Goal: Information Seeking & Learning: Check status

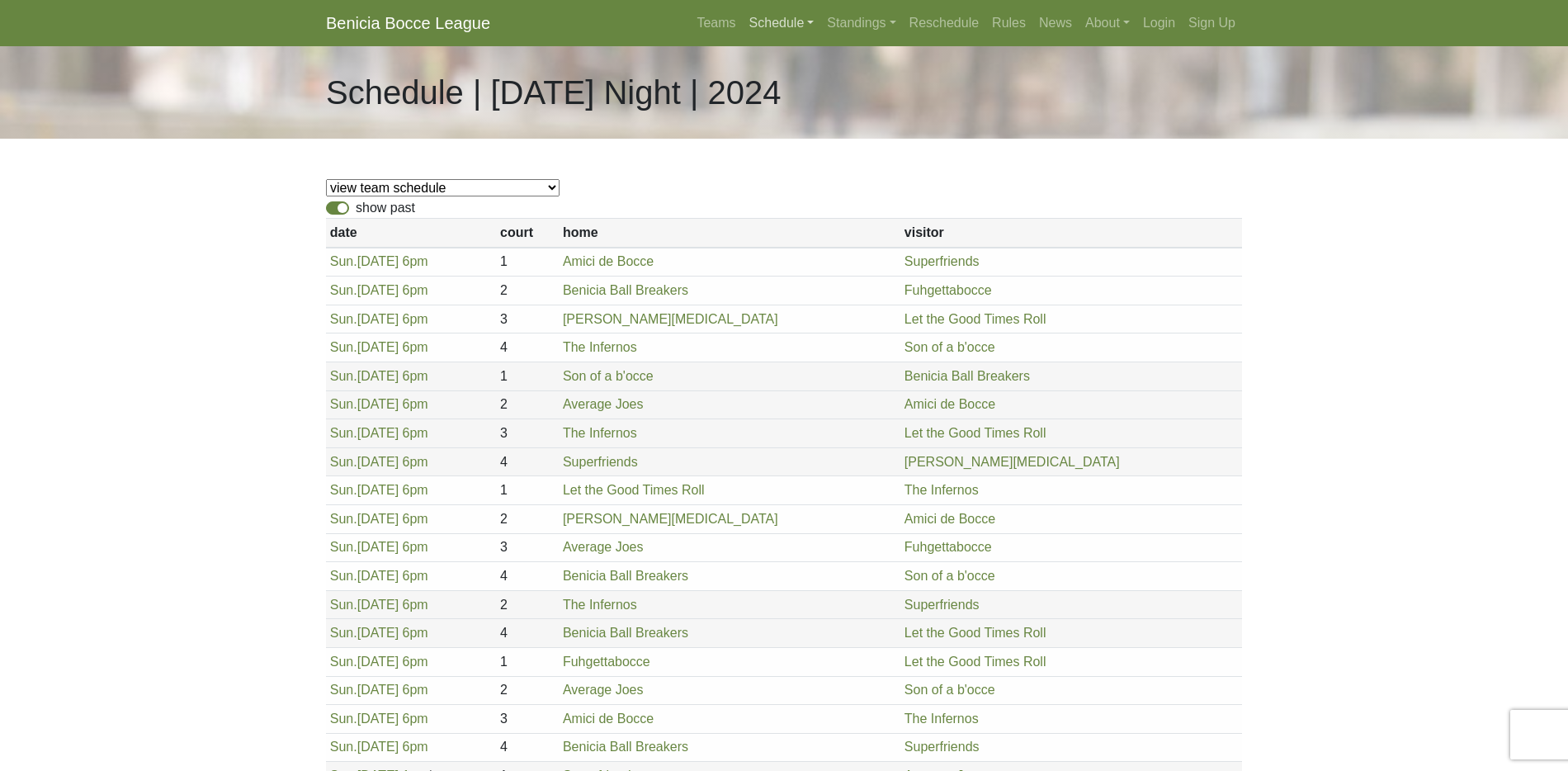
click at [779, 24] on link "Schedule" at bounding box center [782, 22] width 78 height 33
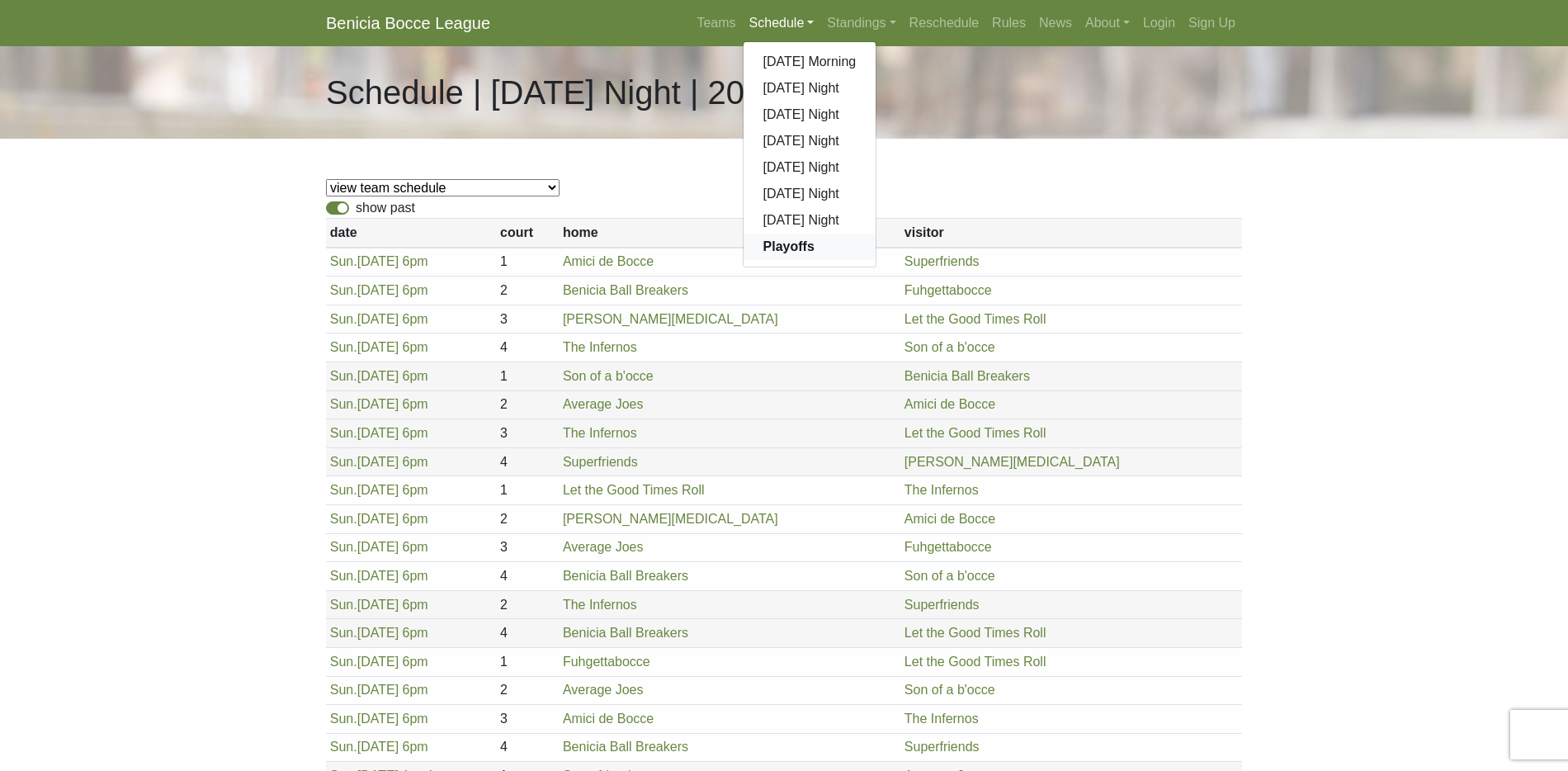
click at [775, 243] on strong "Playoffs" at bounding box center [789, 246] width 51 height 14
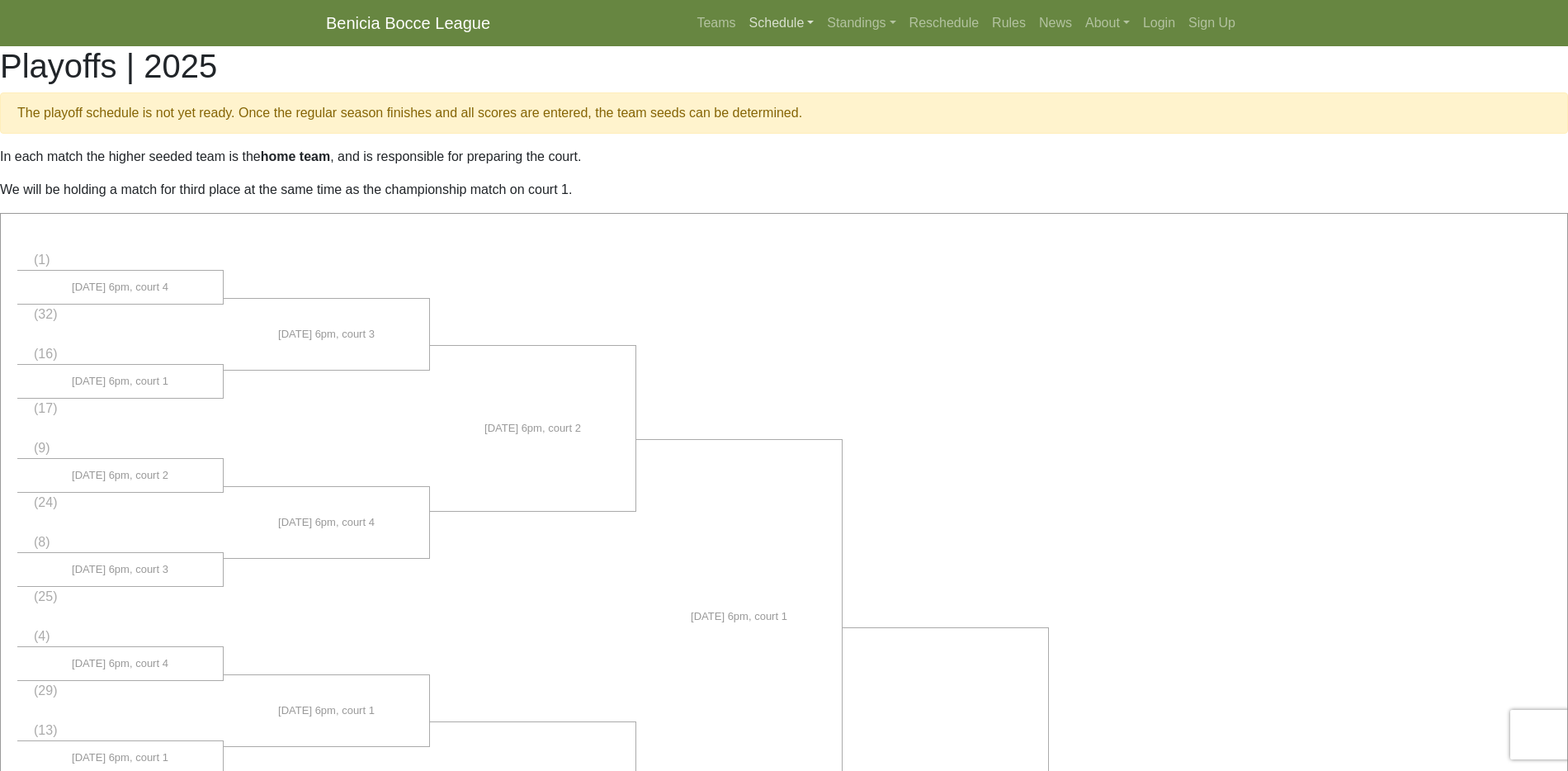
click at [753, 20] on link "Schedule" at bounding box center [782, 22] width 78 height 33
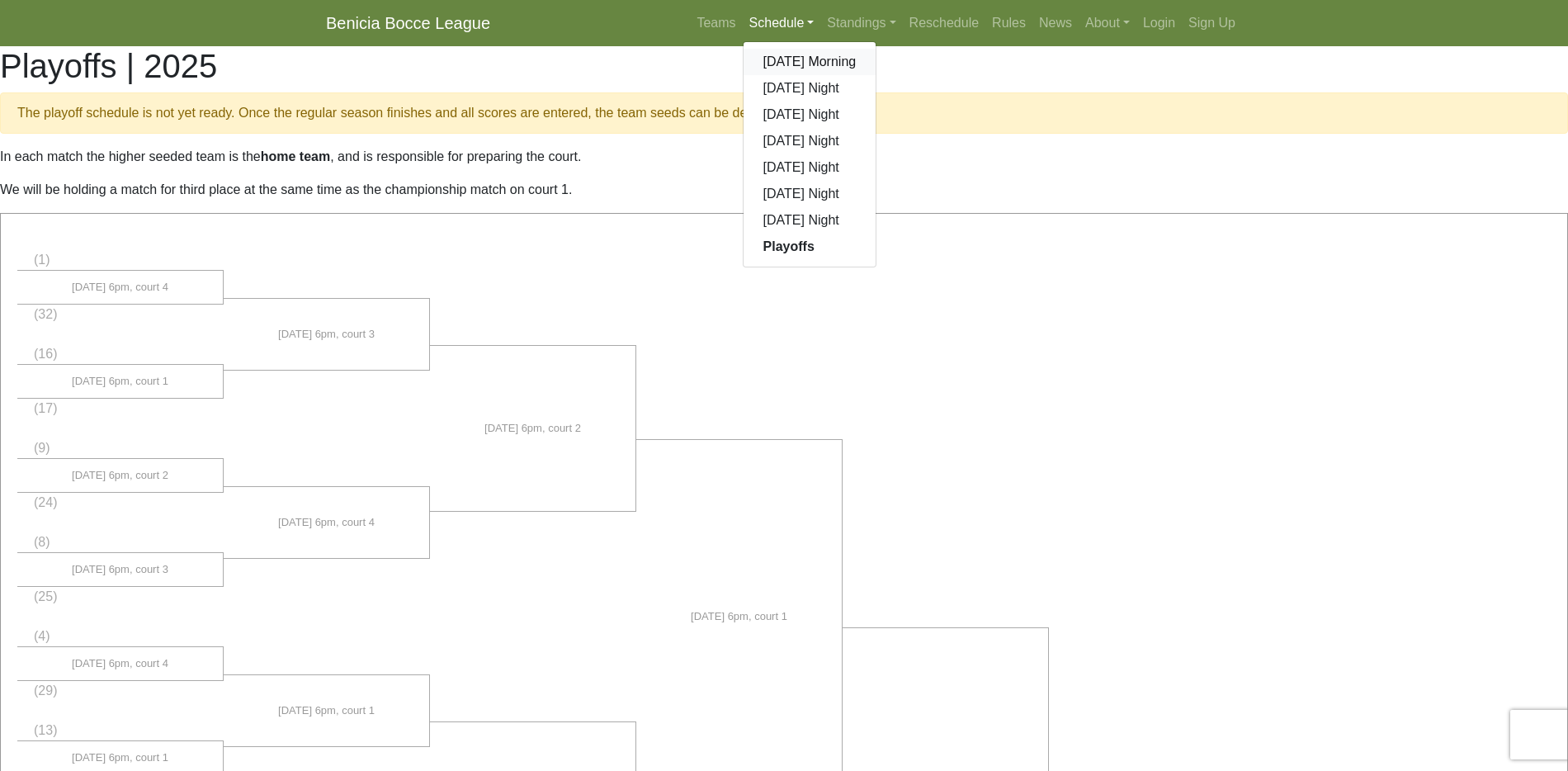
click at [767, 63] on link "[DATE] Morning" at bounding box center [810, 62] width 133 height 26
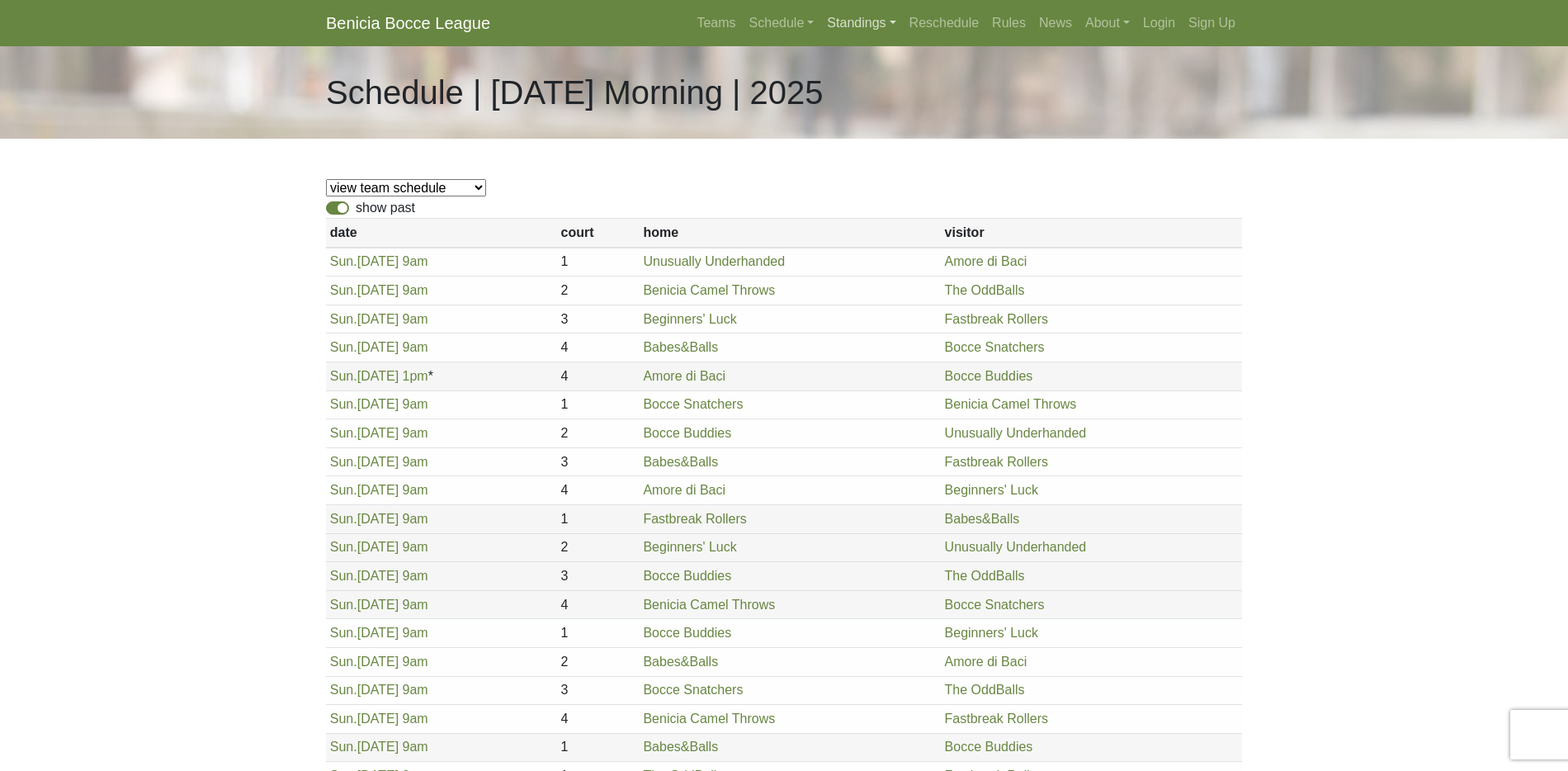
click at [843, 21] on link "Standings" at bounding box center [861, 22] width 81 height 33
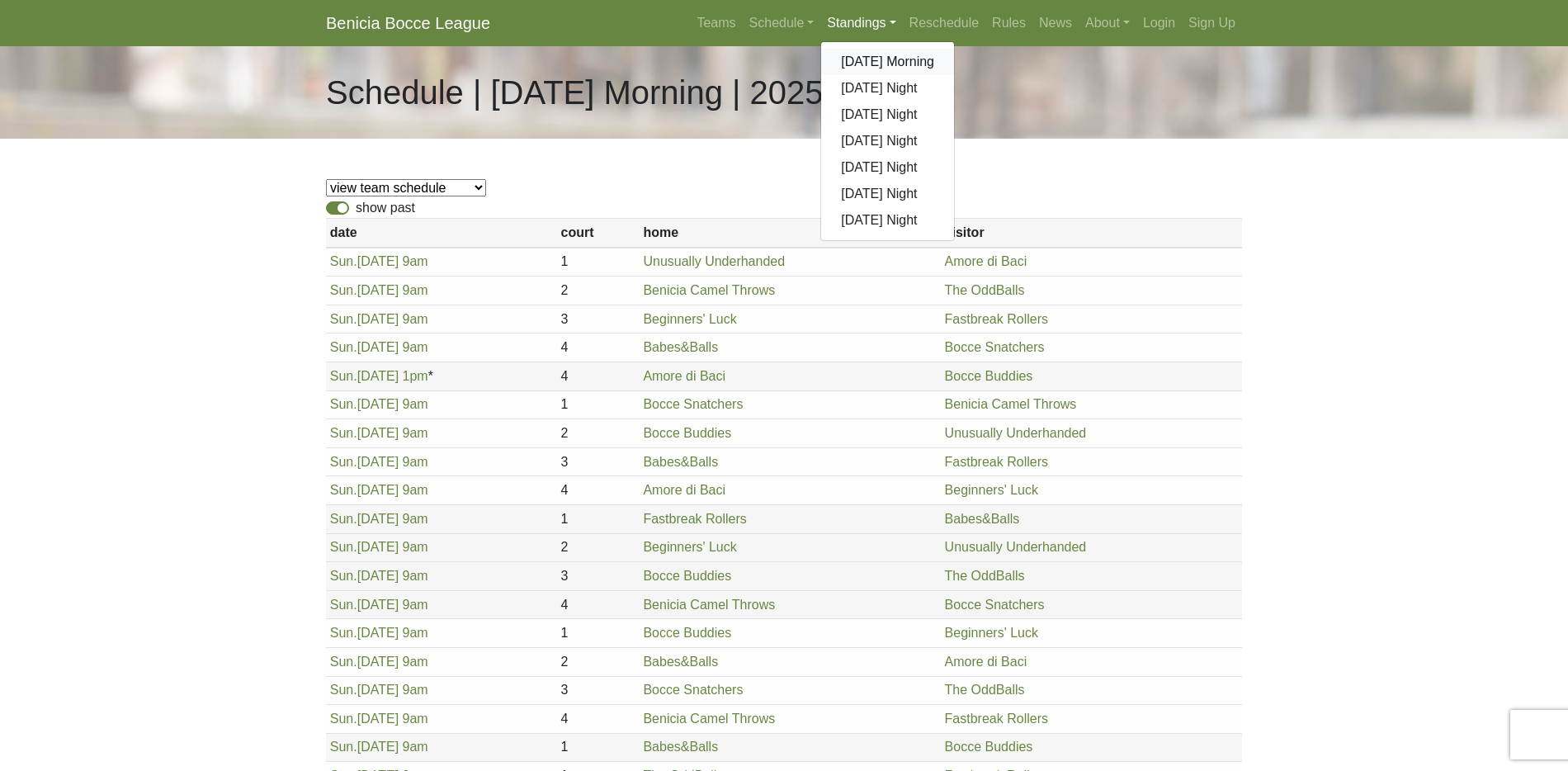
click at [850, 58] on link "[DATE] Morning" at bounding box center [888, 62] width 133 height 26
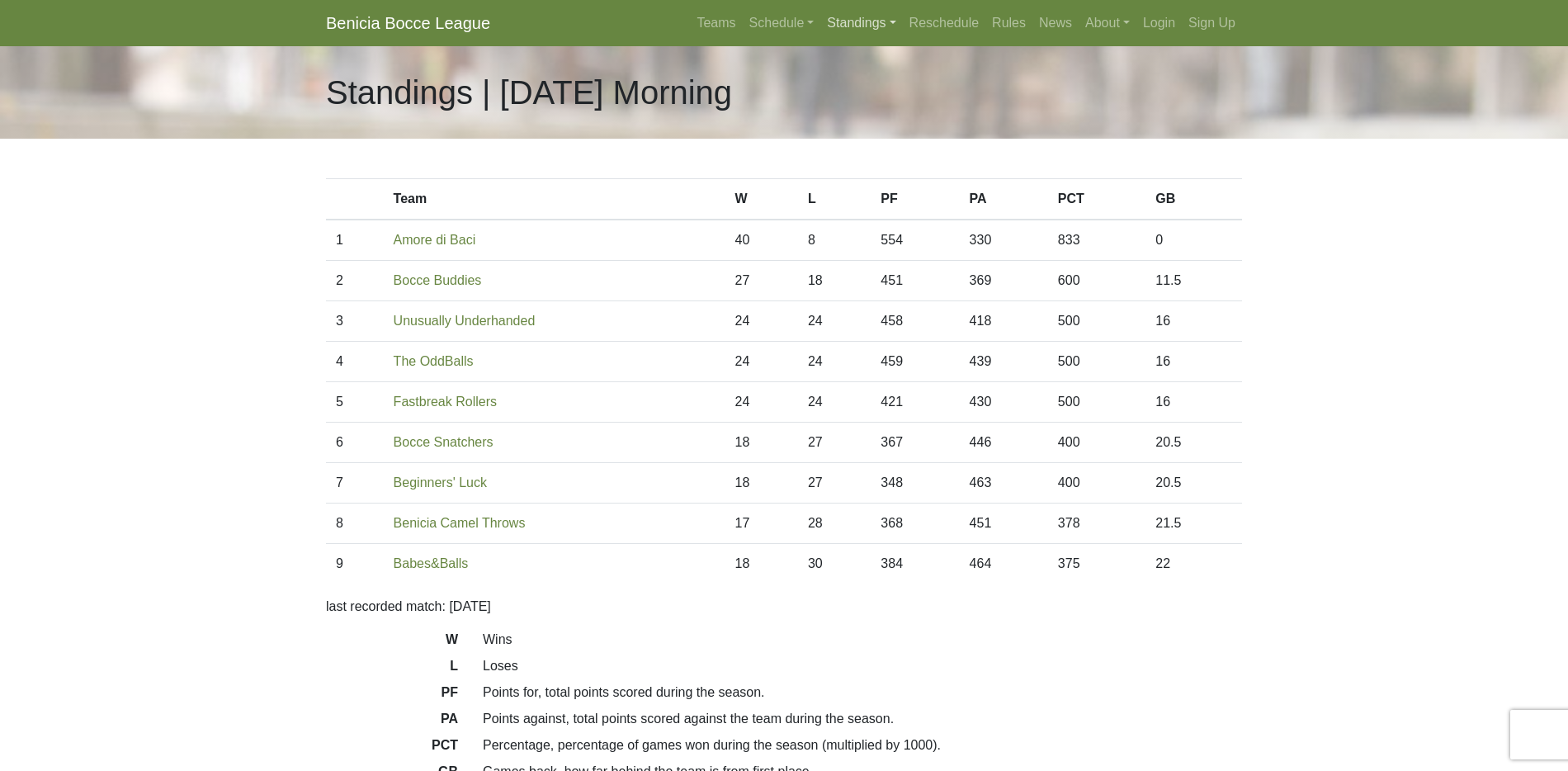
click at [844, 18] on link "Standings" at bounding box center [861, 22] width 81 height 33
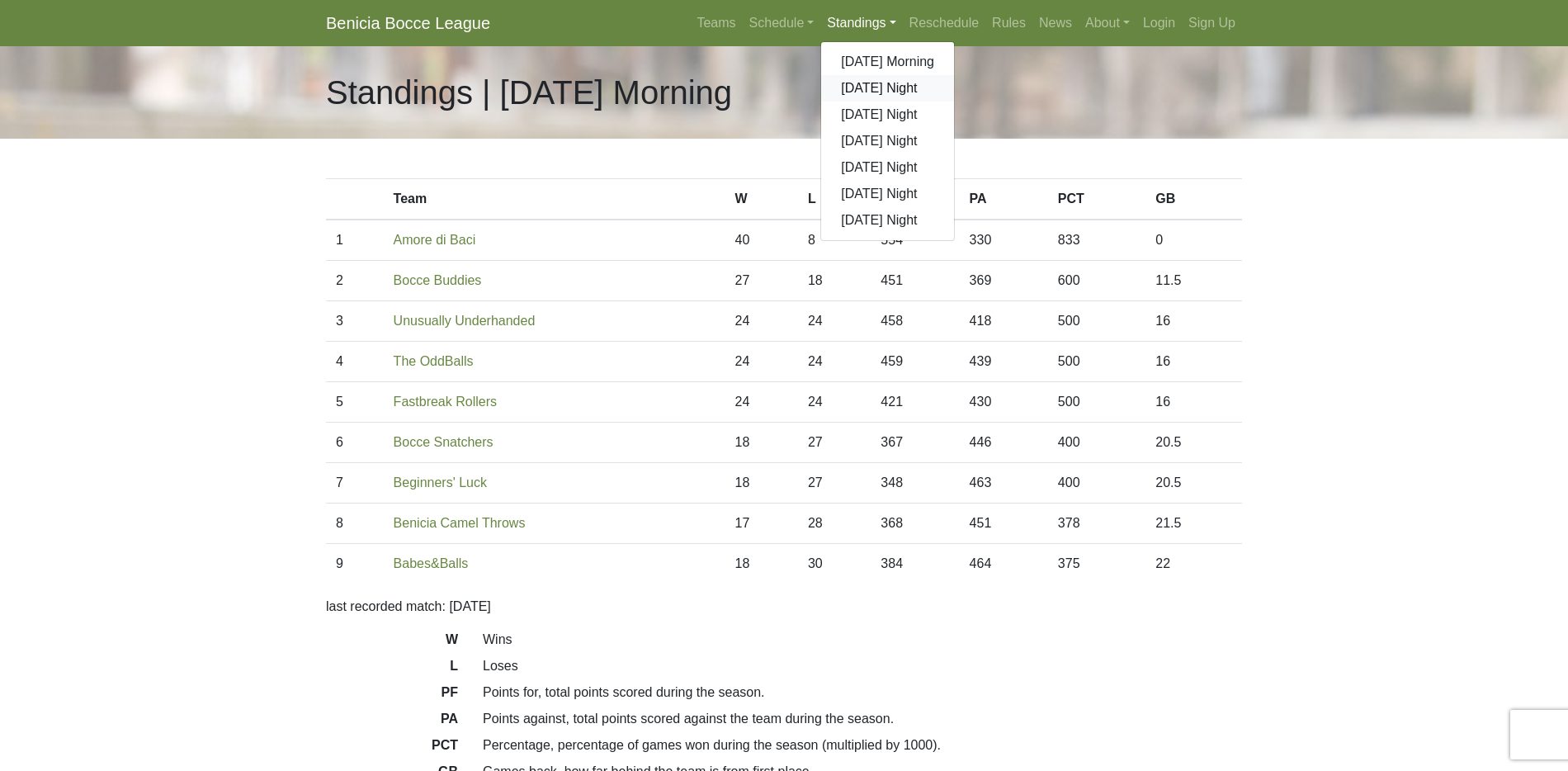
click at [850, 87] on link "[DATE] Night" at bounding box center [888, 88] width 133 height 26
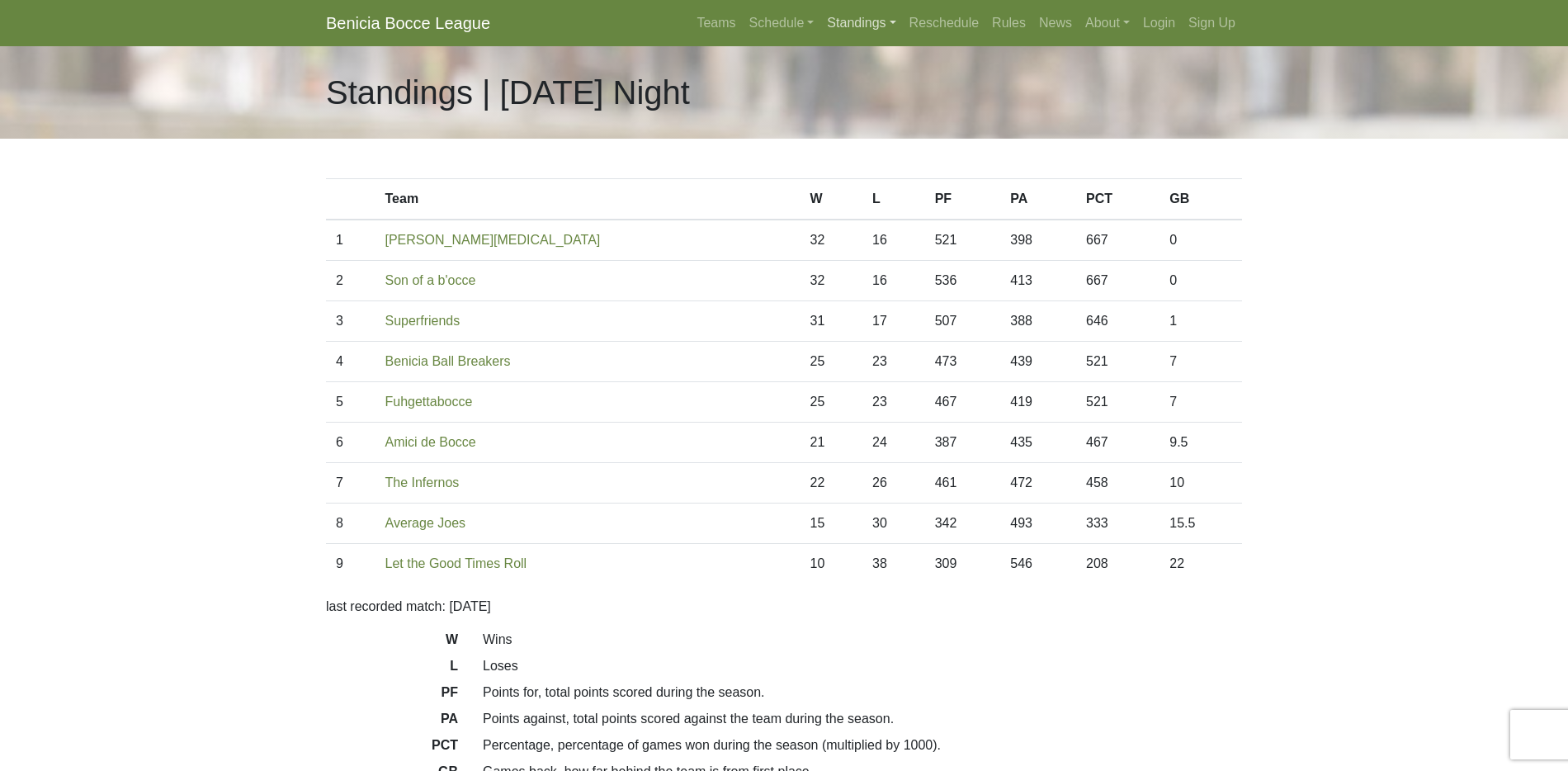
click at [851, 18] on link "Standings" at bounding box center [861, 22] width 81 height 33
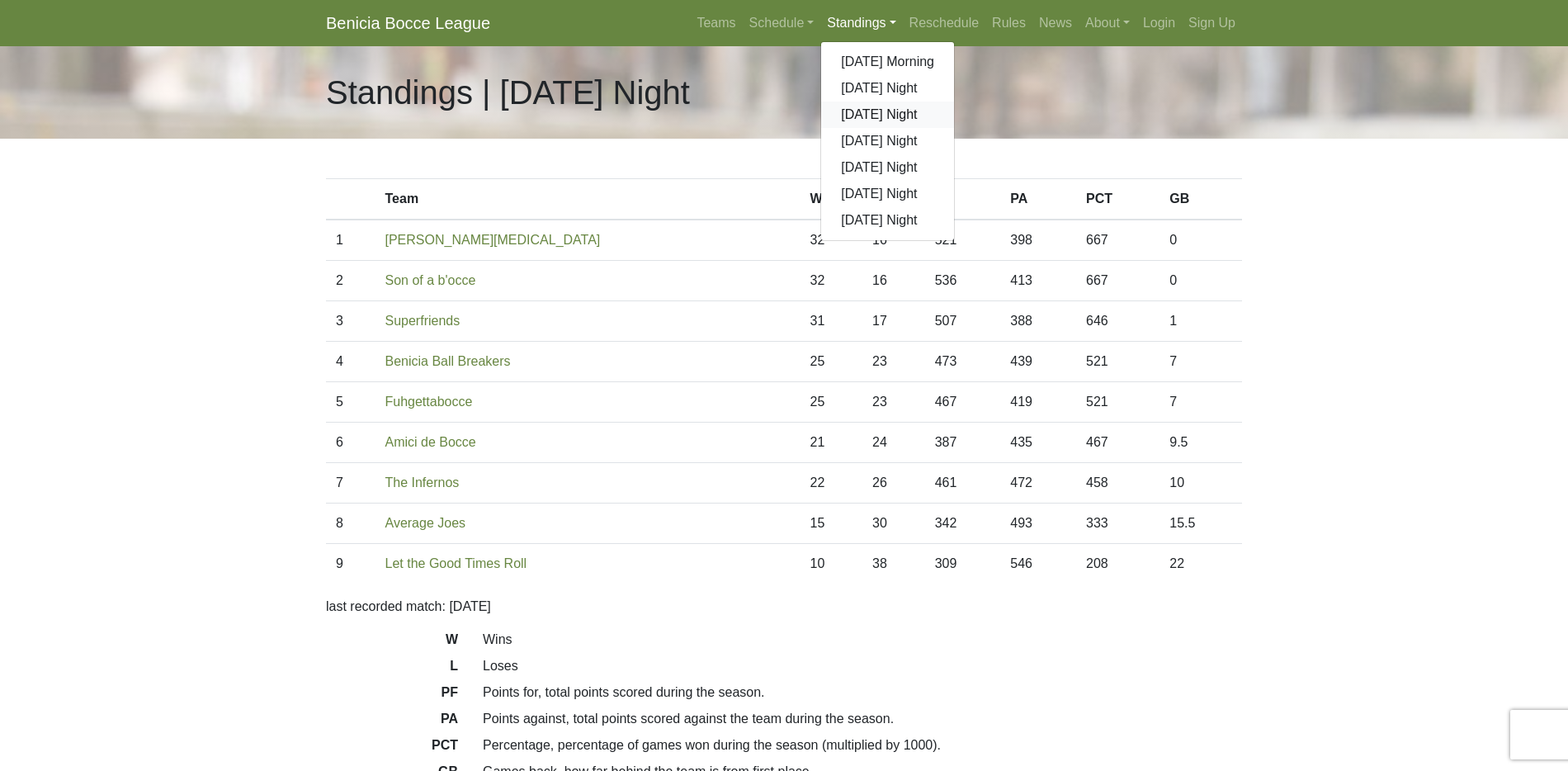
click at [851, 115] on link "[DATE] Night" at bounding box center [888, 115] width 133 height 26
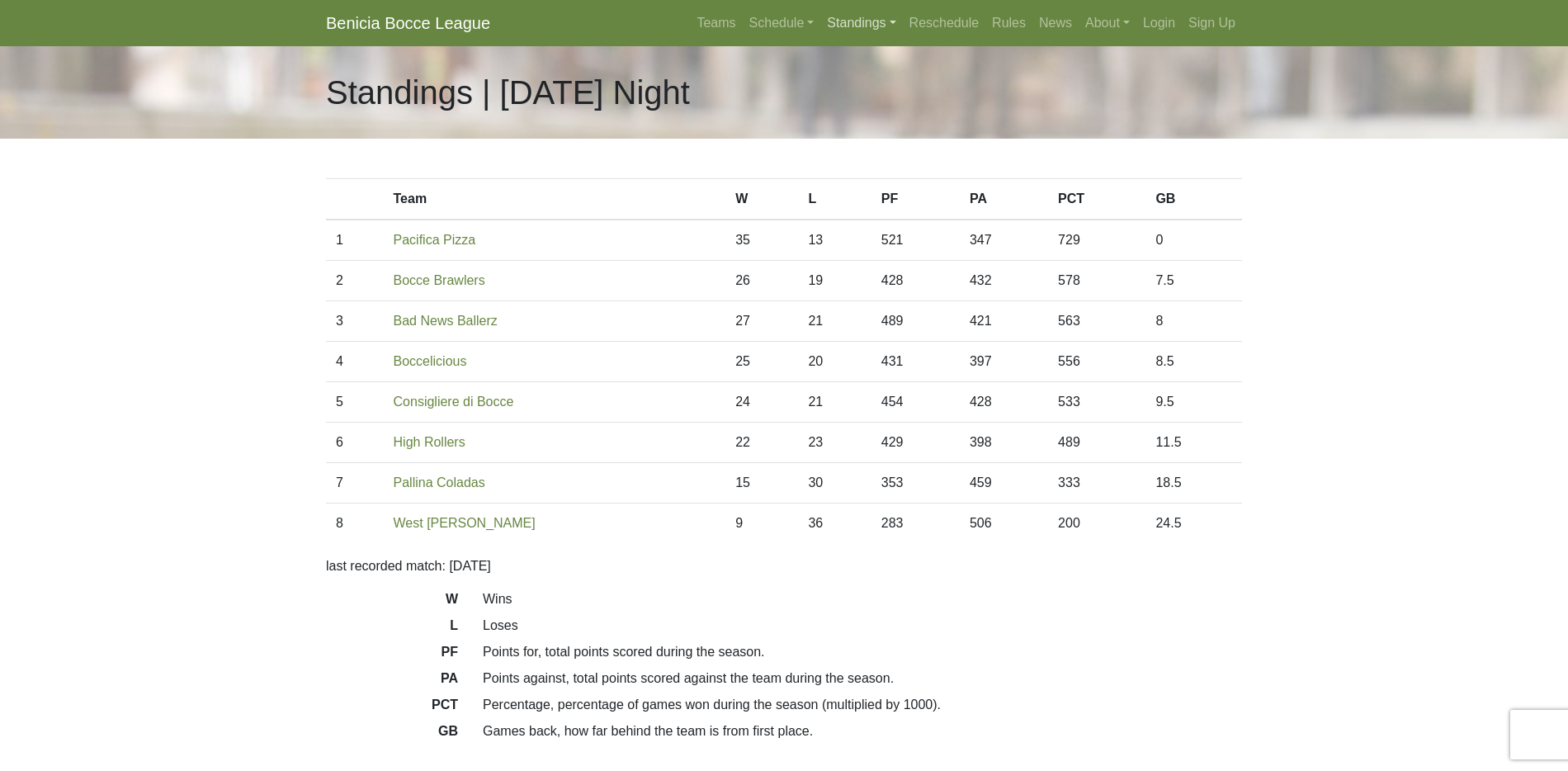
click at [840, 24] on link "Standings" at bounding box center [861, 22] width 81 height 33
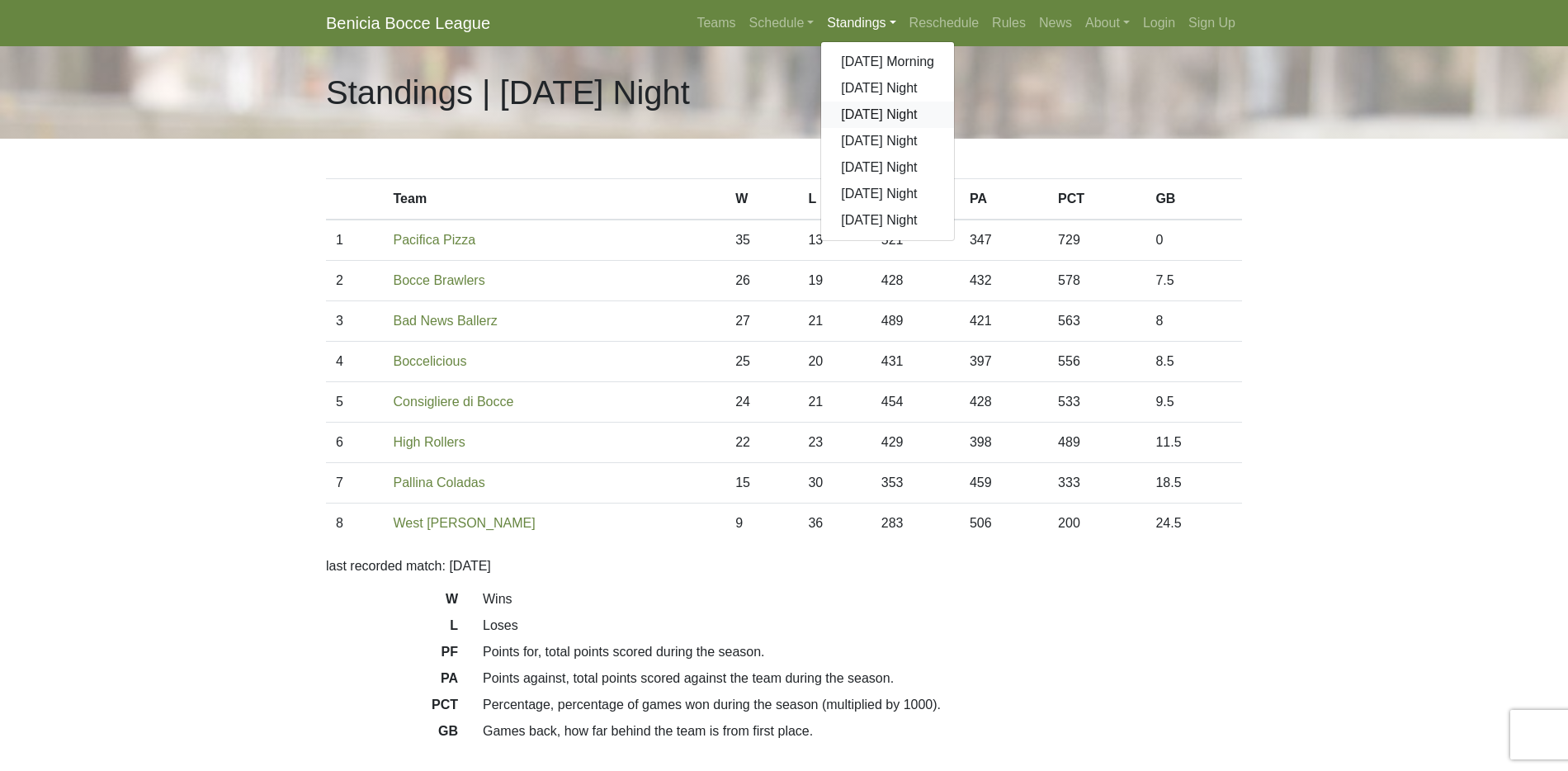
click at [846, 111] on link "[DATE] Night" at bounding box center [888, 115] width 133 height 26
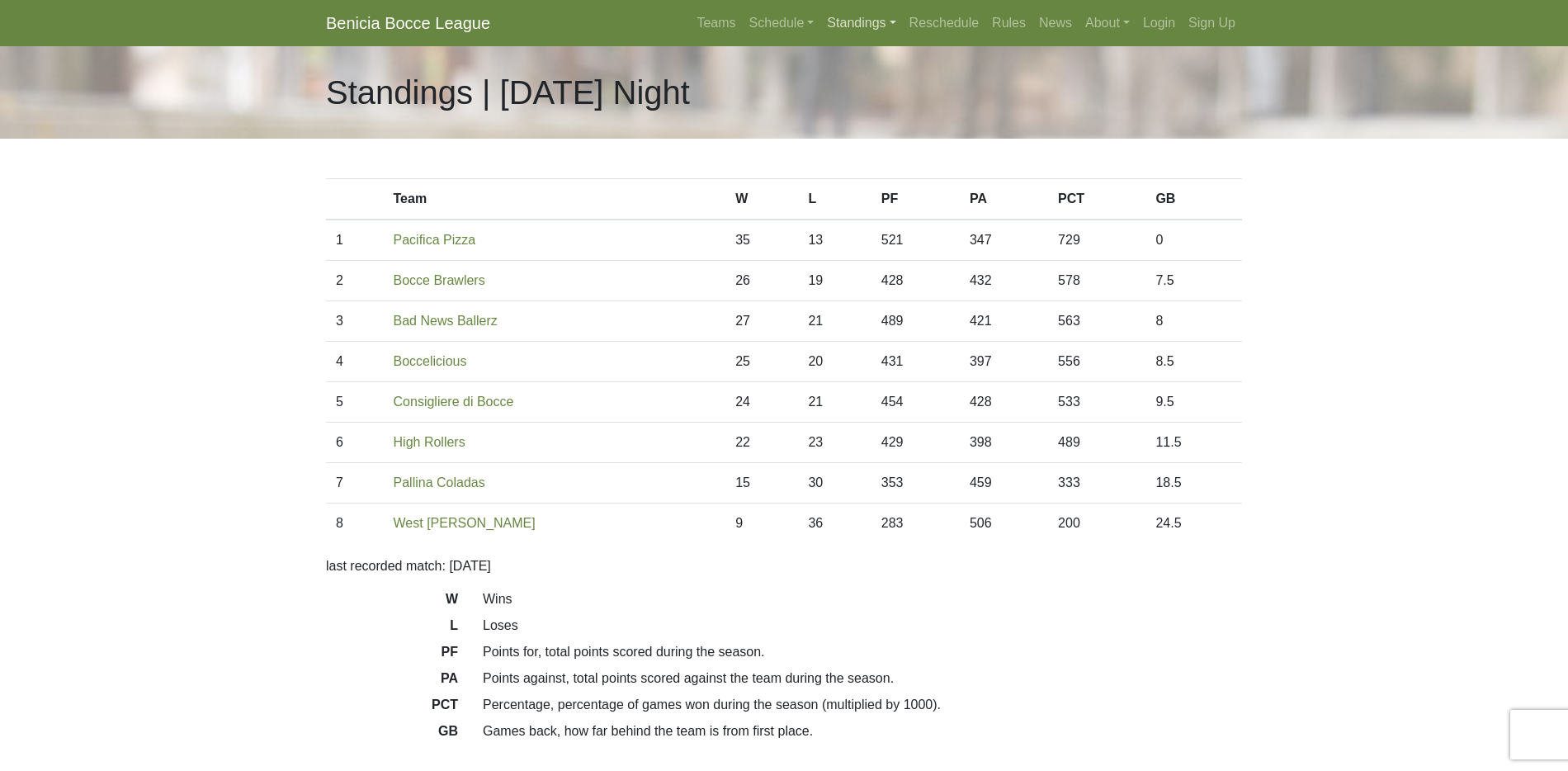
click at [855, 19] on link "Standings" at bounding box center [861, 22] width 81 height 33
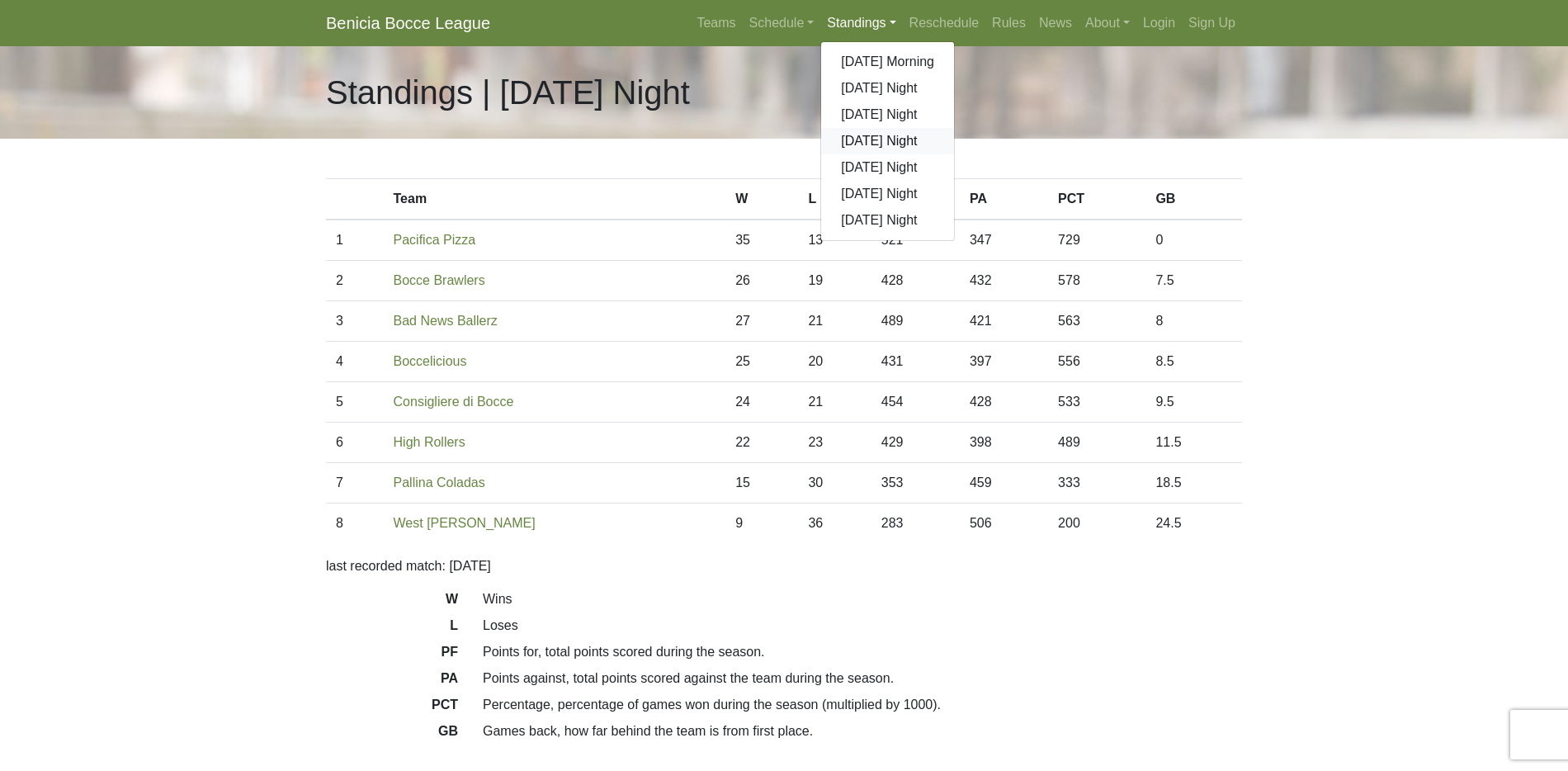
click at [857, 135] on link "[DATE] Night" at bounding box center [888, 141] width 133 height 26
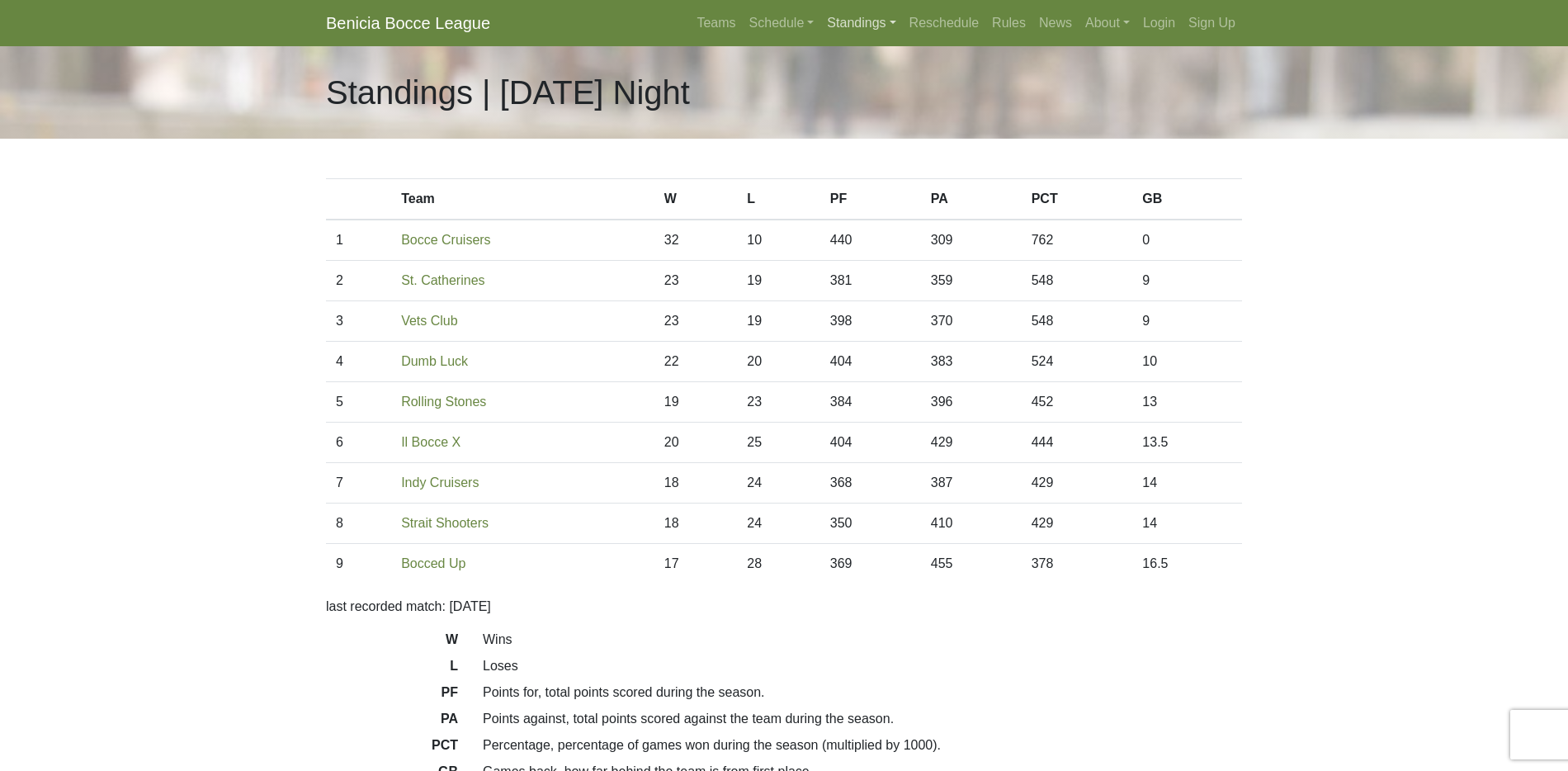
click at [835, 23] on link "Standings" at bounding box center [861, 22] width 81 height 33
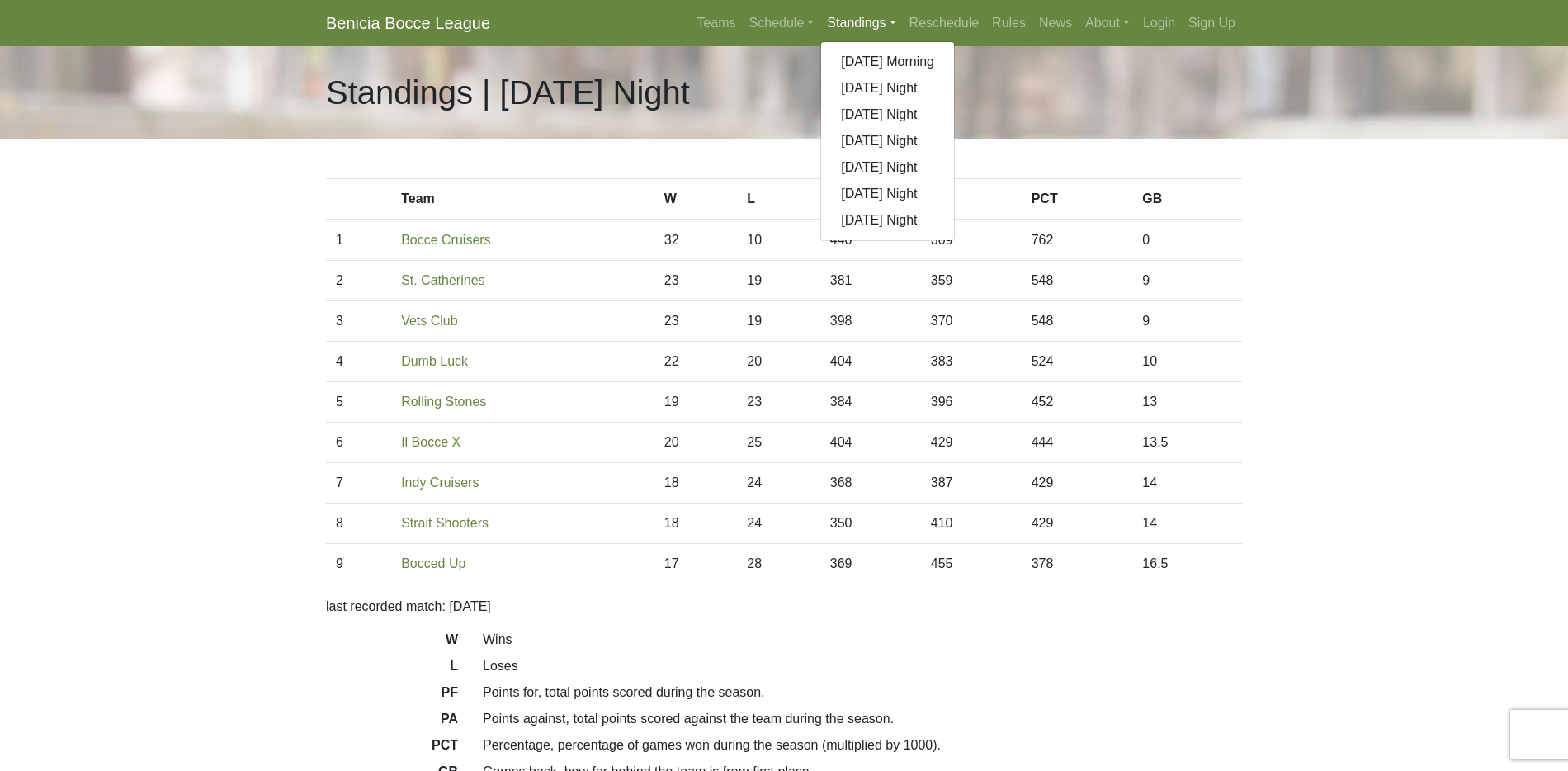
click at [837, 21] on link "Standings" at bounding box center [861, 22] width 81 height 33
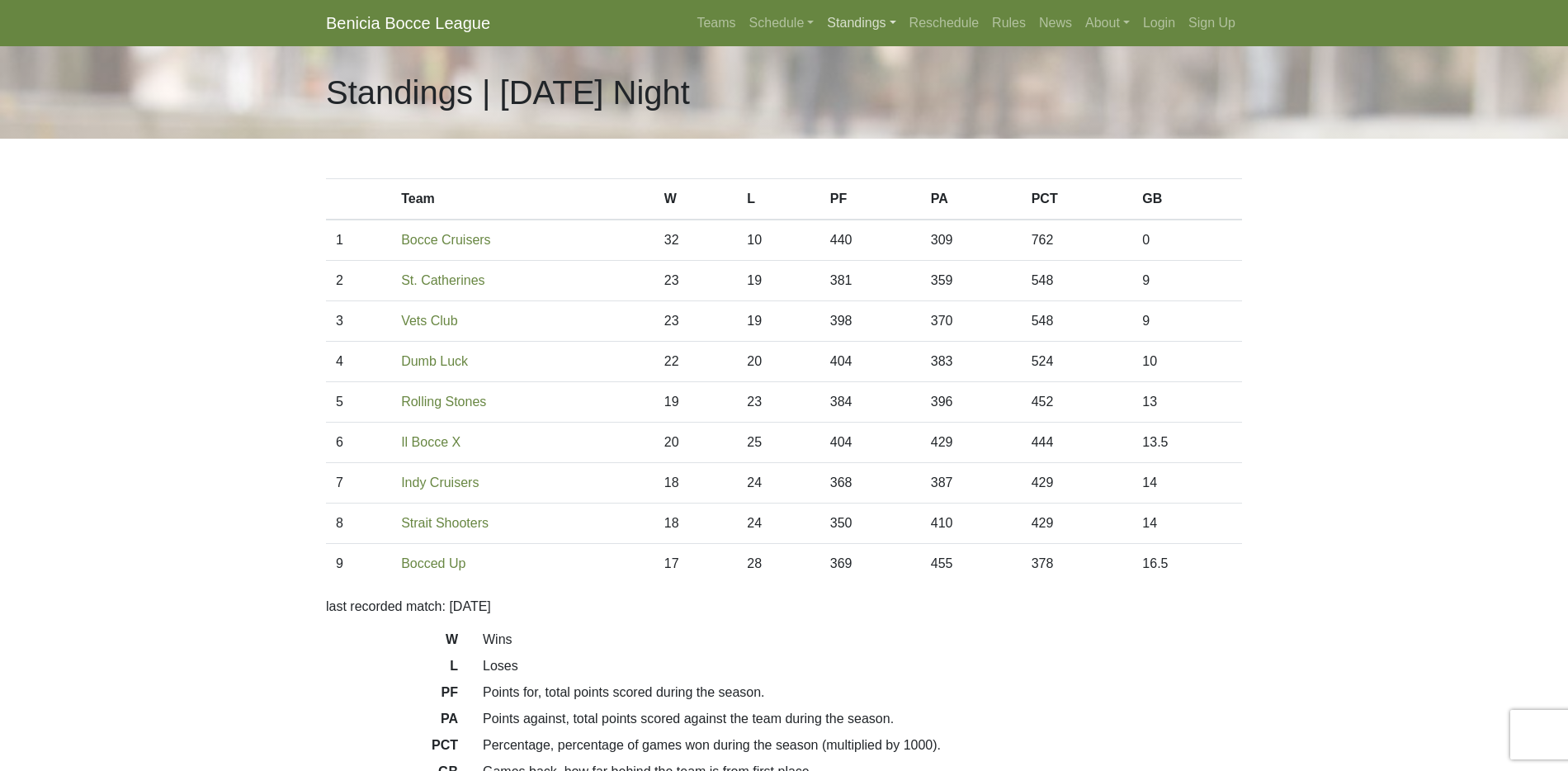
click at [843, 24] on link "Standings" at bounding box center [861, 22] width 81 height 33
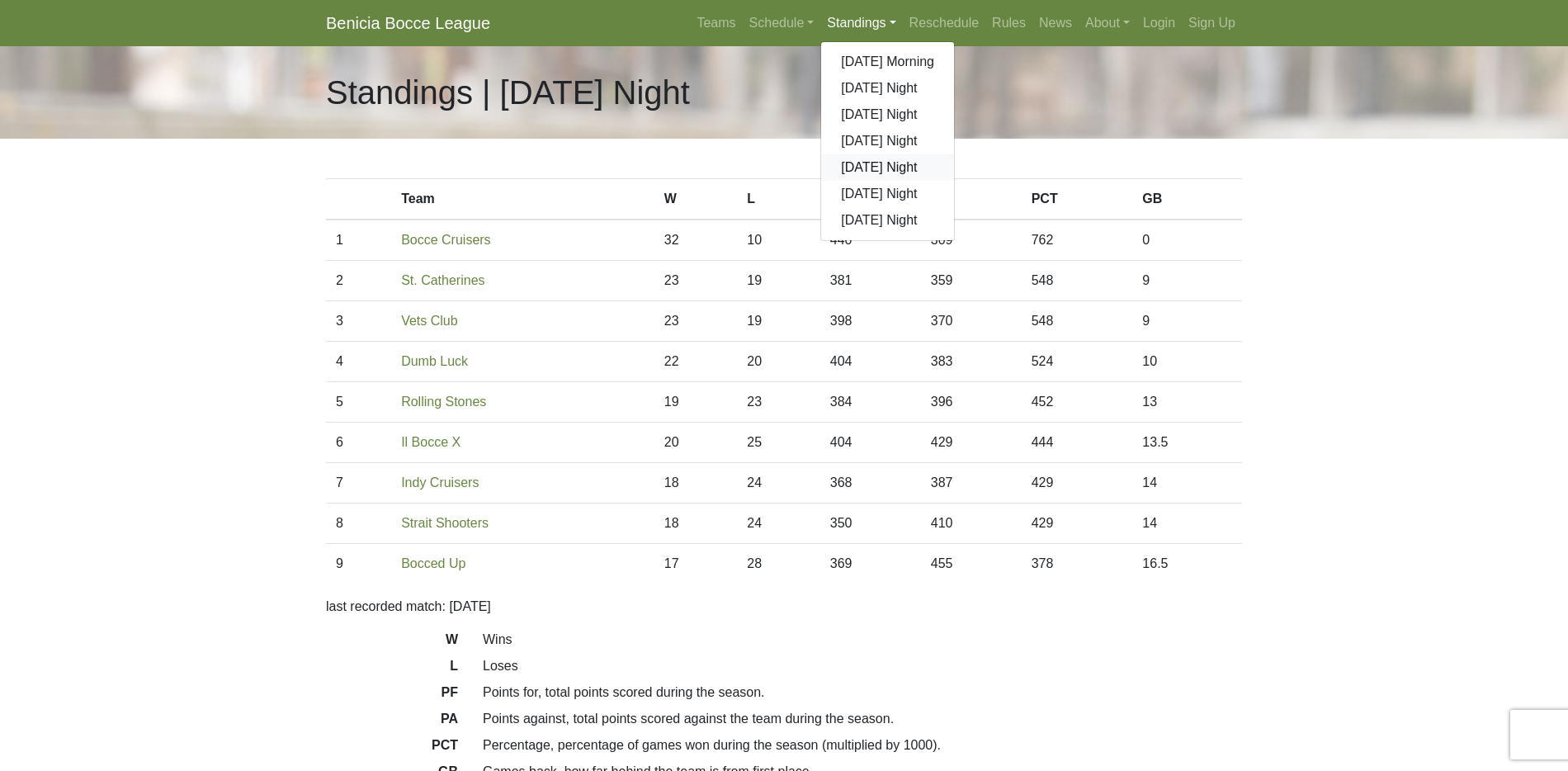
click at [849, 166] on link "[DATE] Night" at bounding box center [888, 167] width 133 height 26
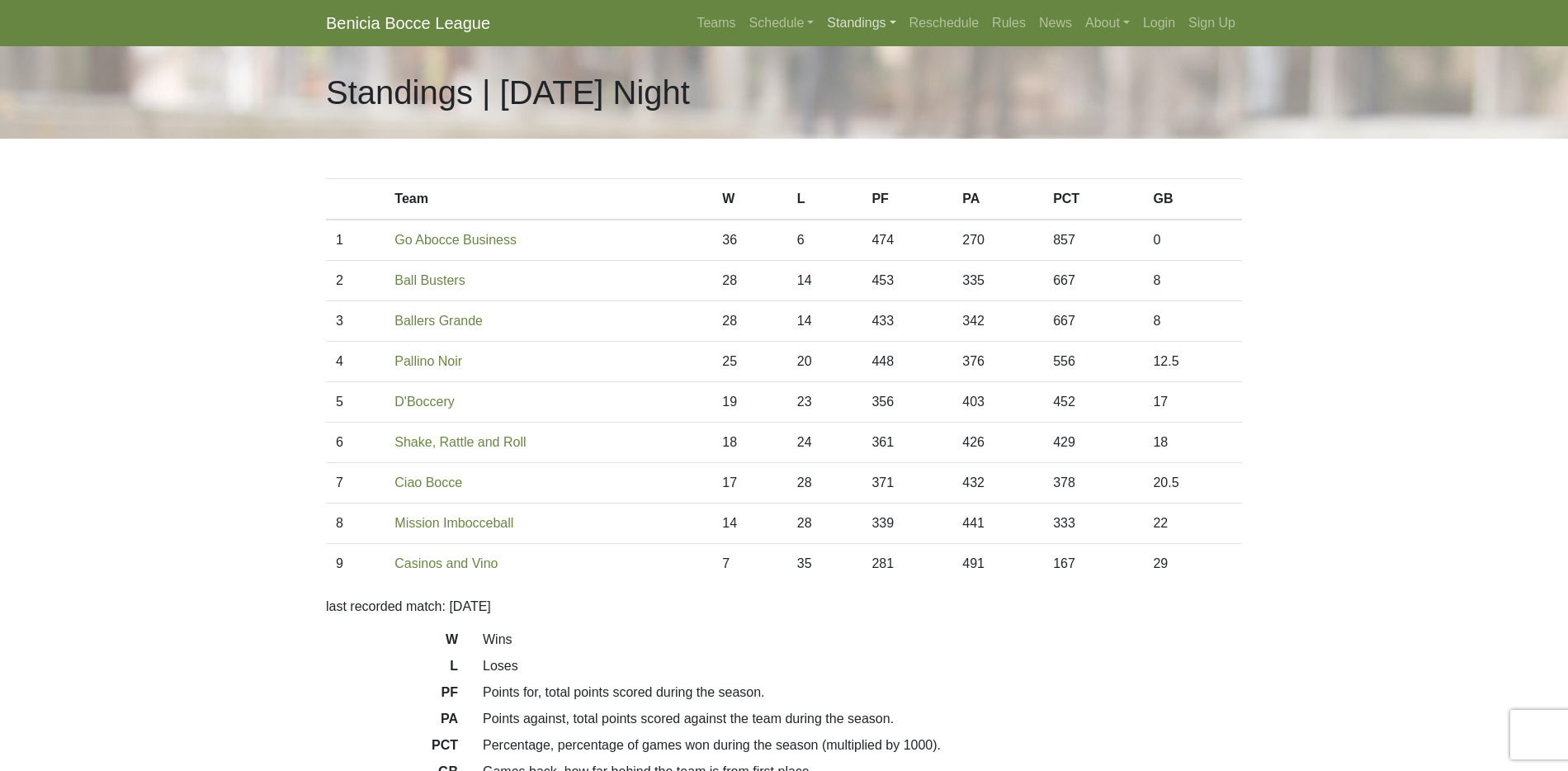
click at [853, 19] on link "Standings" at bounding box center [861, 22] width 81 height 33
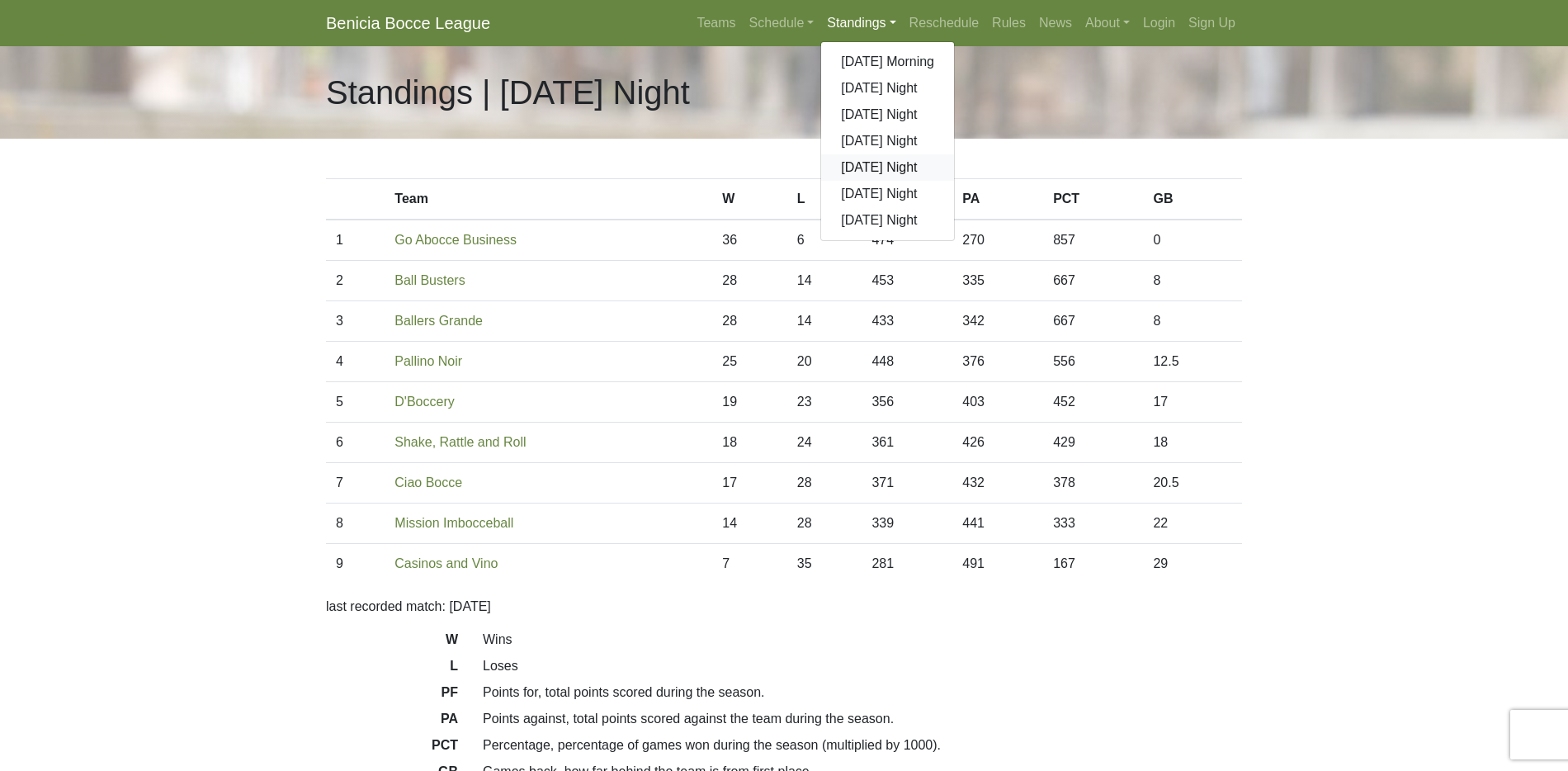
click at [857, 163] on link "[DATE] Night" at bounding box center [888, 167] width 133 height 26
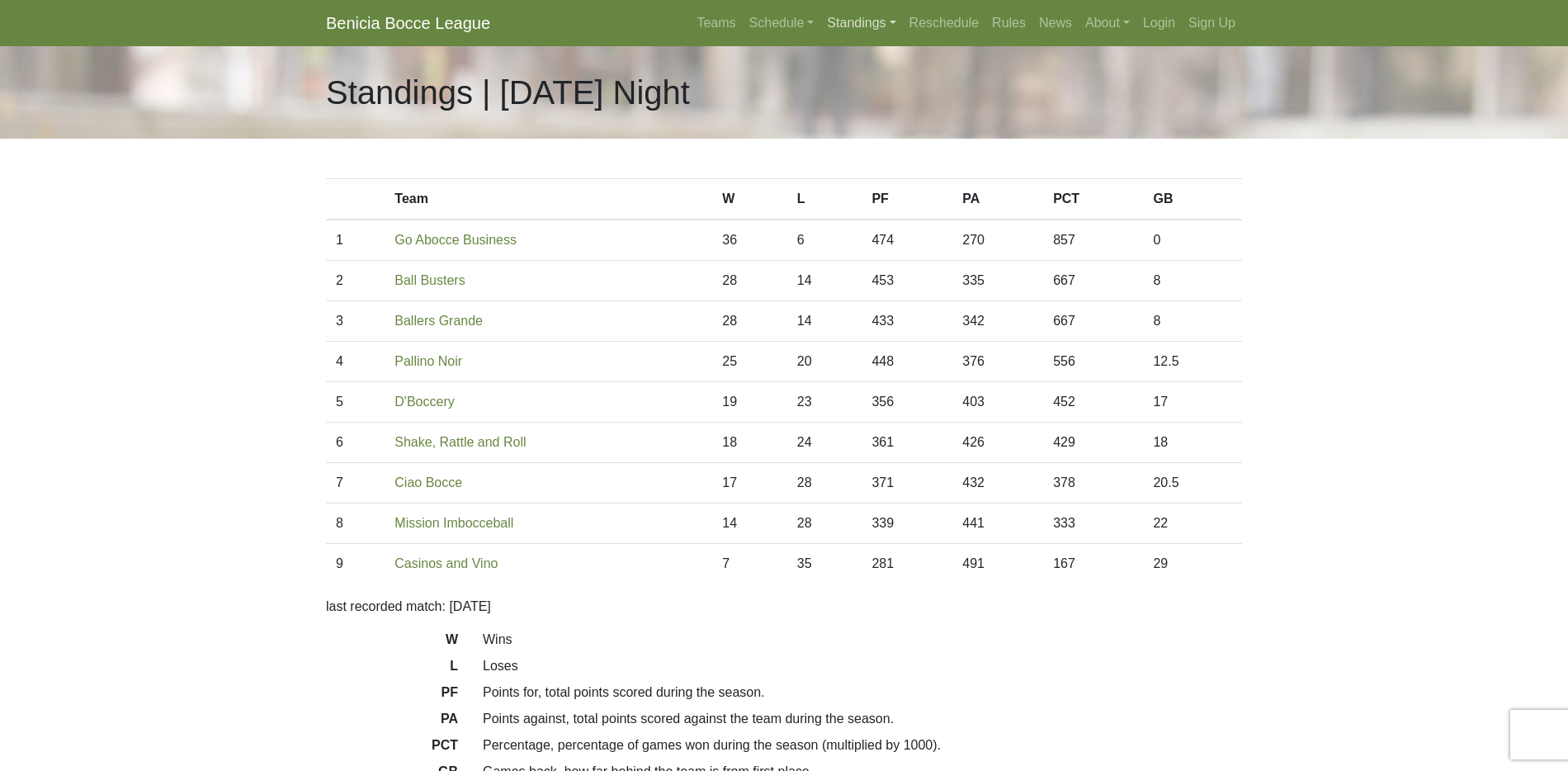
click at [844, 26] on link "Standings" at bounding box center [861, 22] width 81 height 33
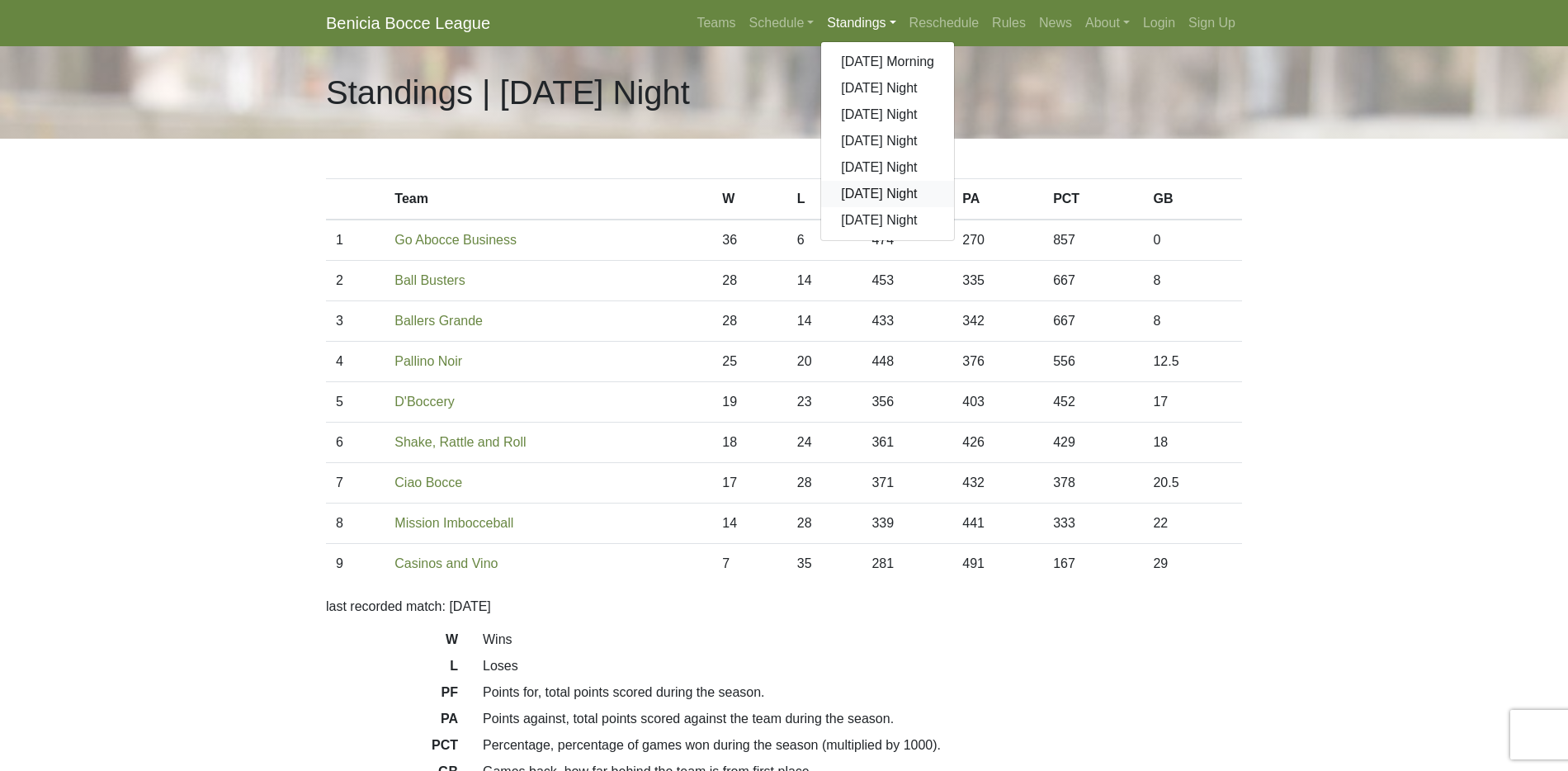
click at [857, 187] on link "[DATE] Night" at bounding box center [888, 193] width 133 height 26
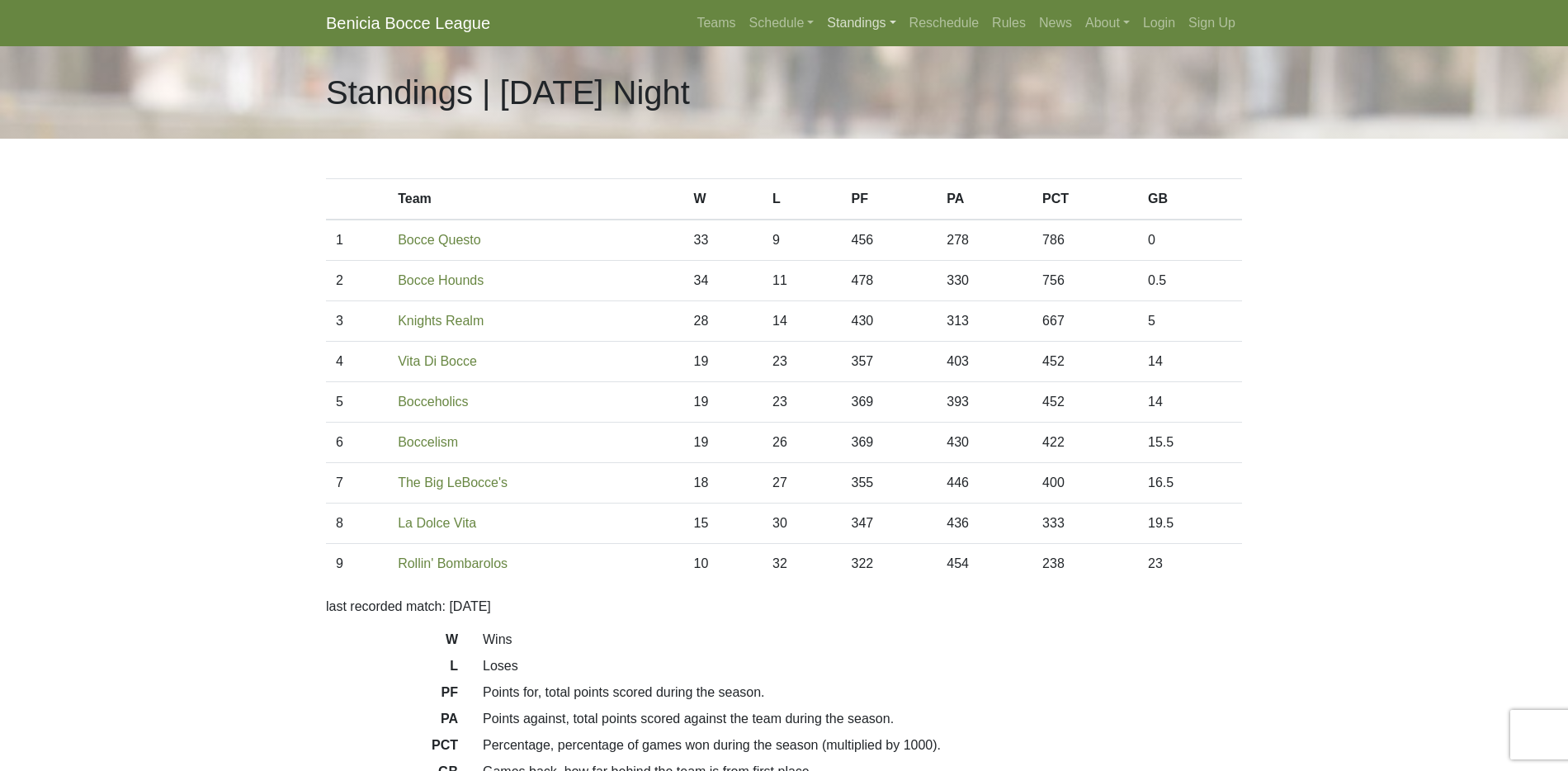
click at [852, 21] on link "Standings" at bounding box center [861, 22] width 81 height 33
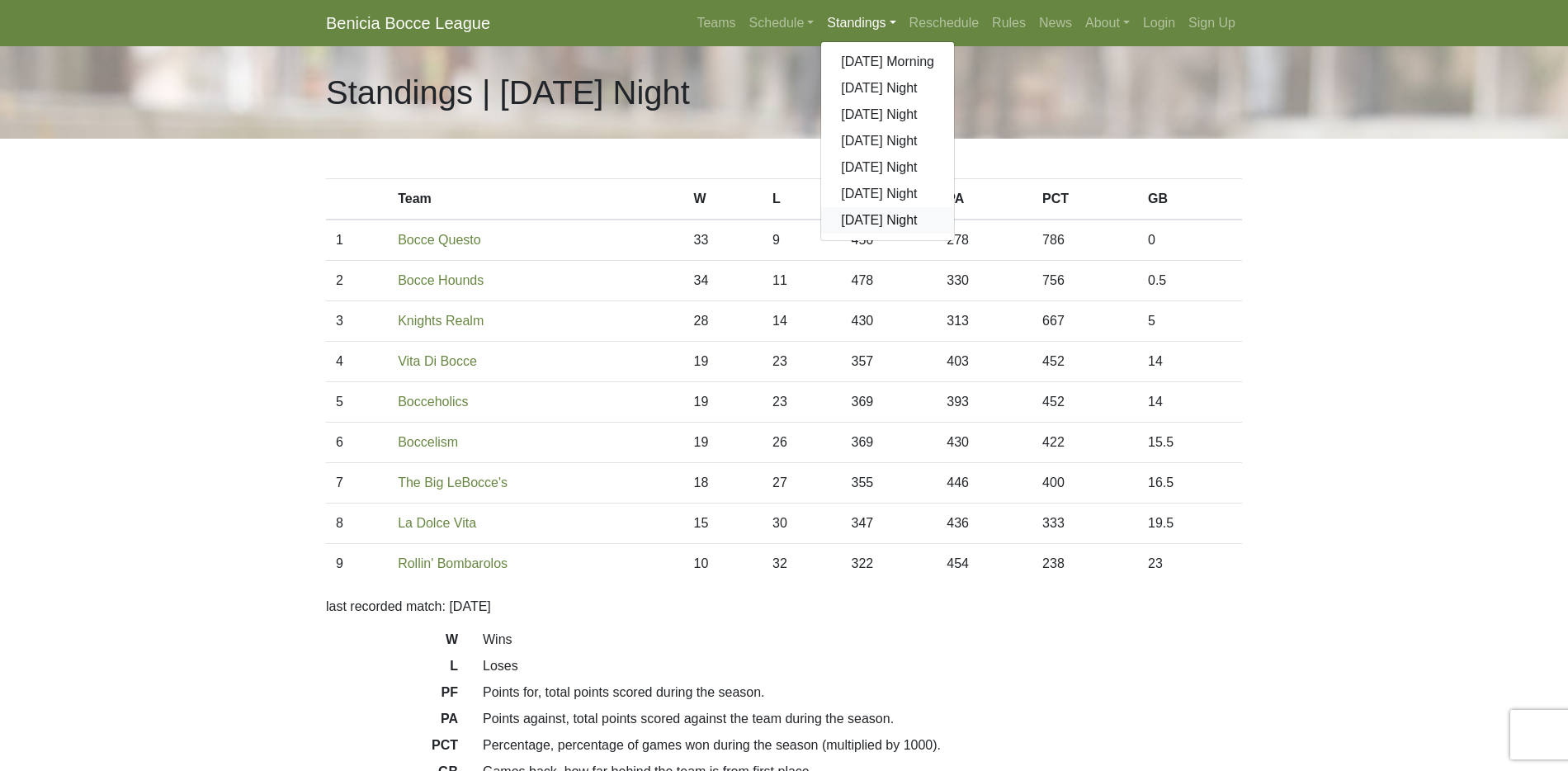
click at [859, 222] on link "[DATE] Night" at bounding box center [888, 221] width 133 height 26
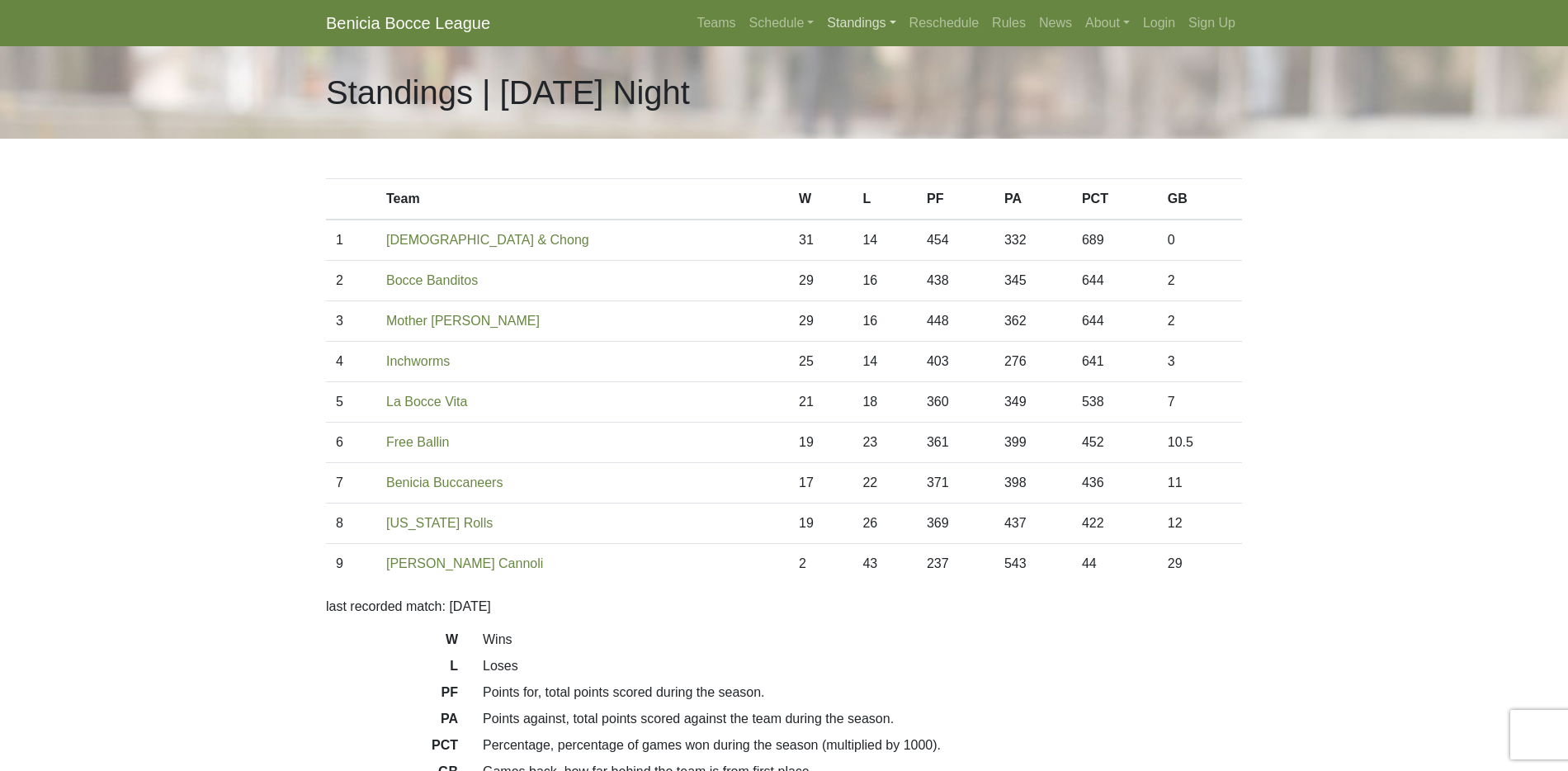
click at [845, 18] on link "Standings" at bounding box center [861, 22] width 81 height 33
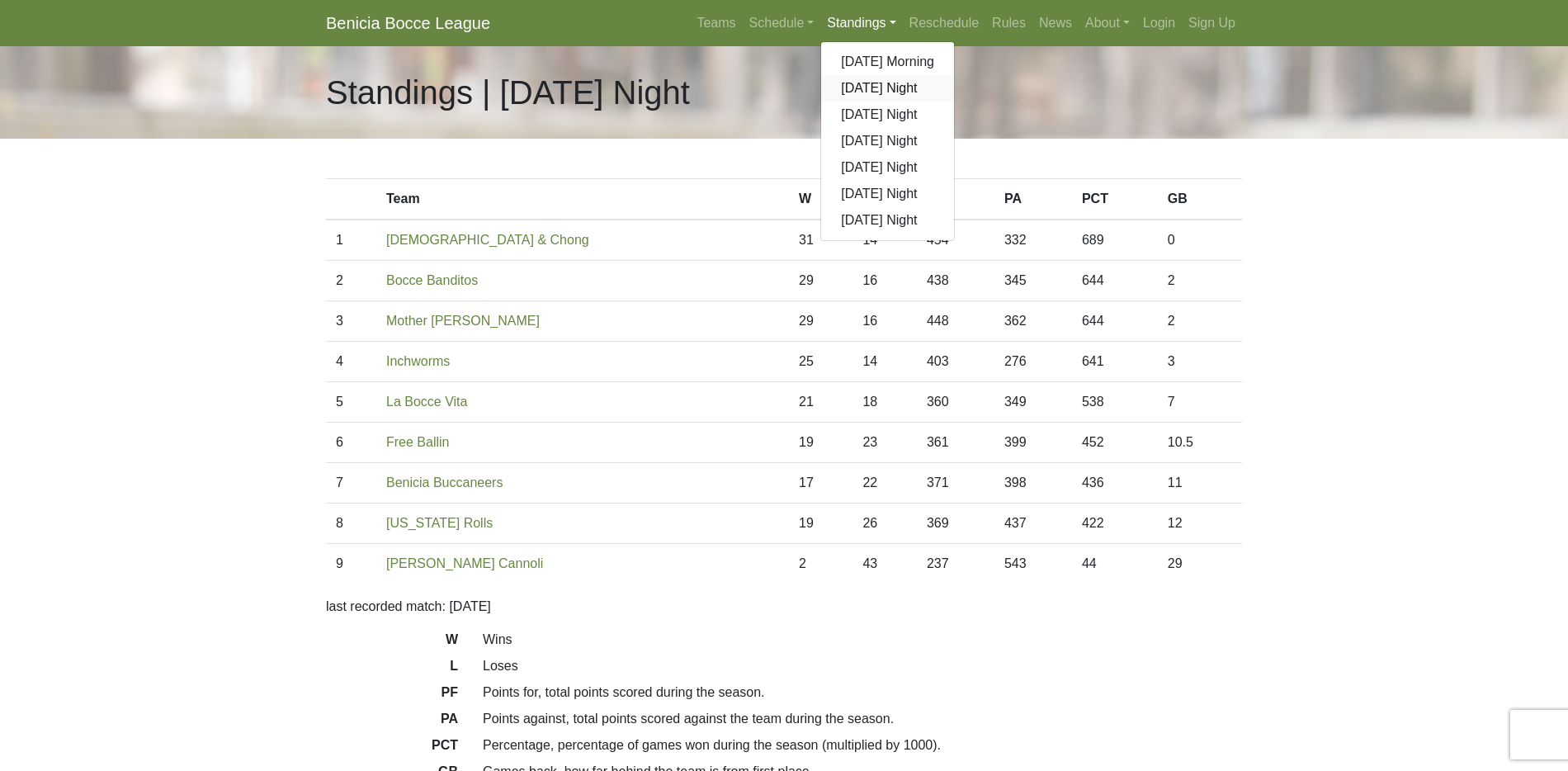
click at [842, 93] on link "[DATE] Night" at bounding box center [888, 88] width 133 height 26
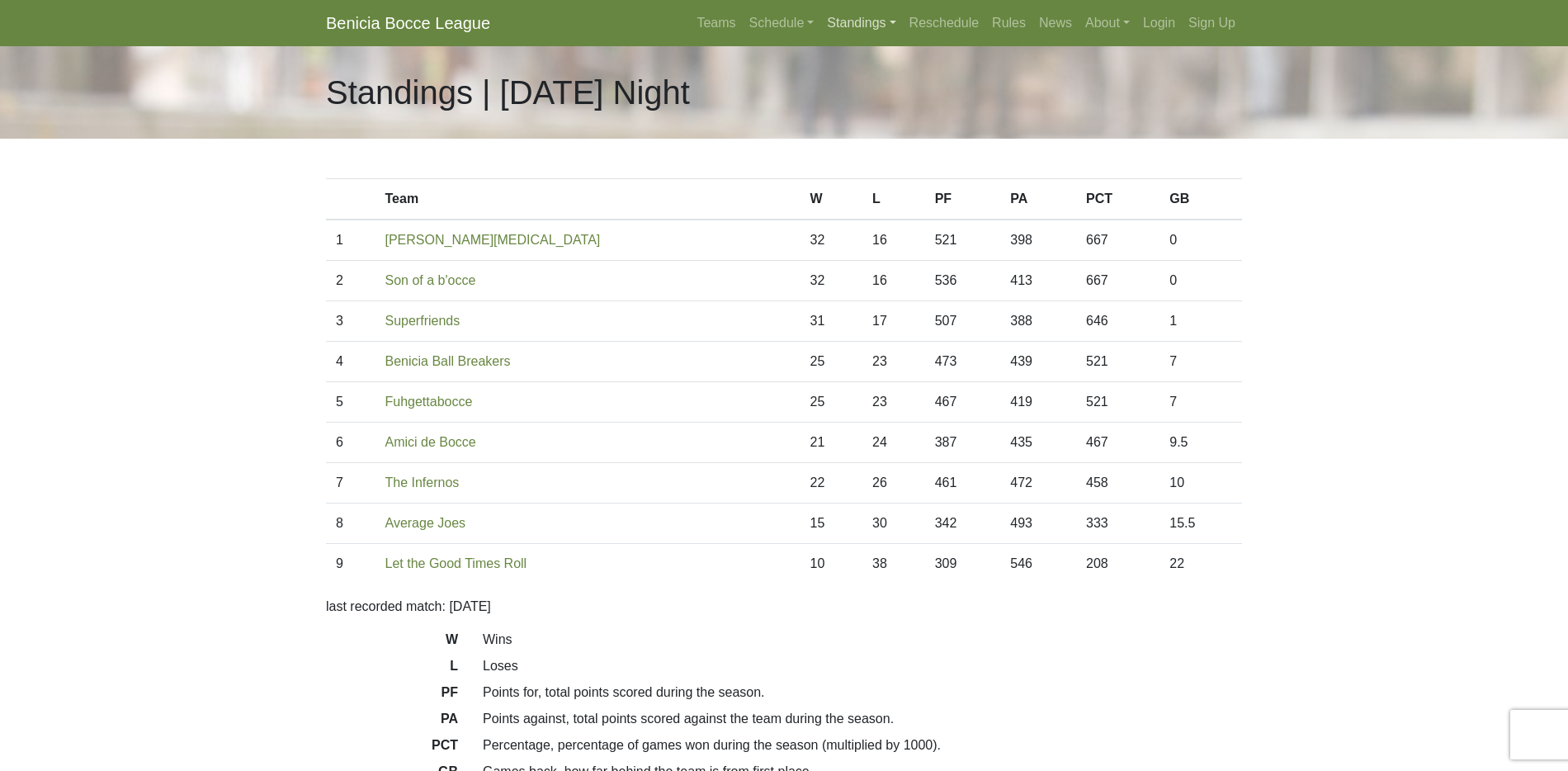
click at [843, 29] on link "Standings" at bounding box center [861, 22] width 81 height 33
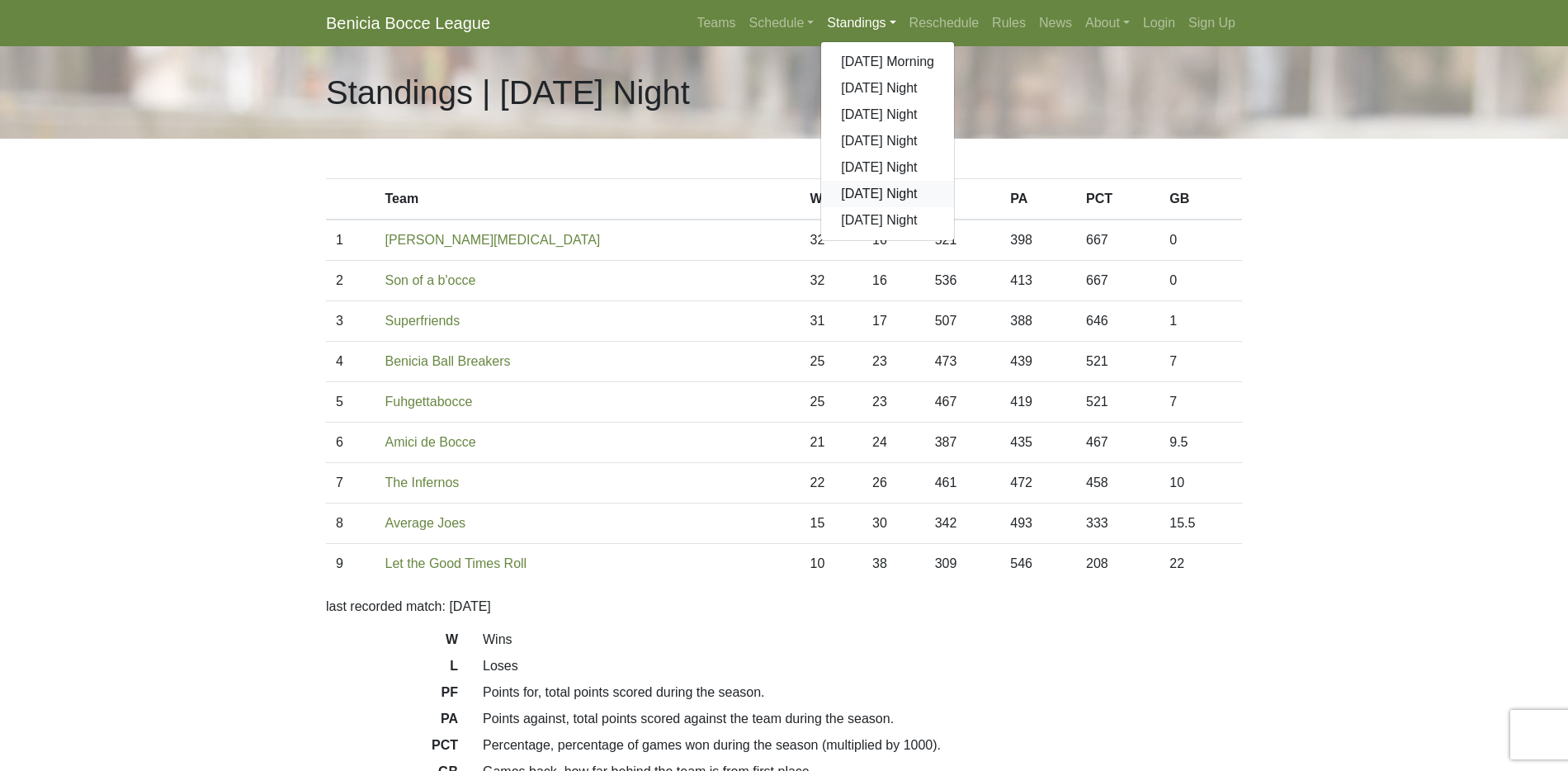
click at [858, 192] on link "[DATE] Night" at bounding box center [888, 193] width 133 height 26
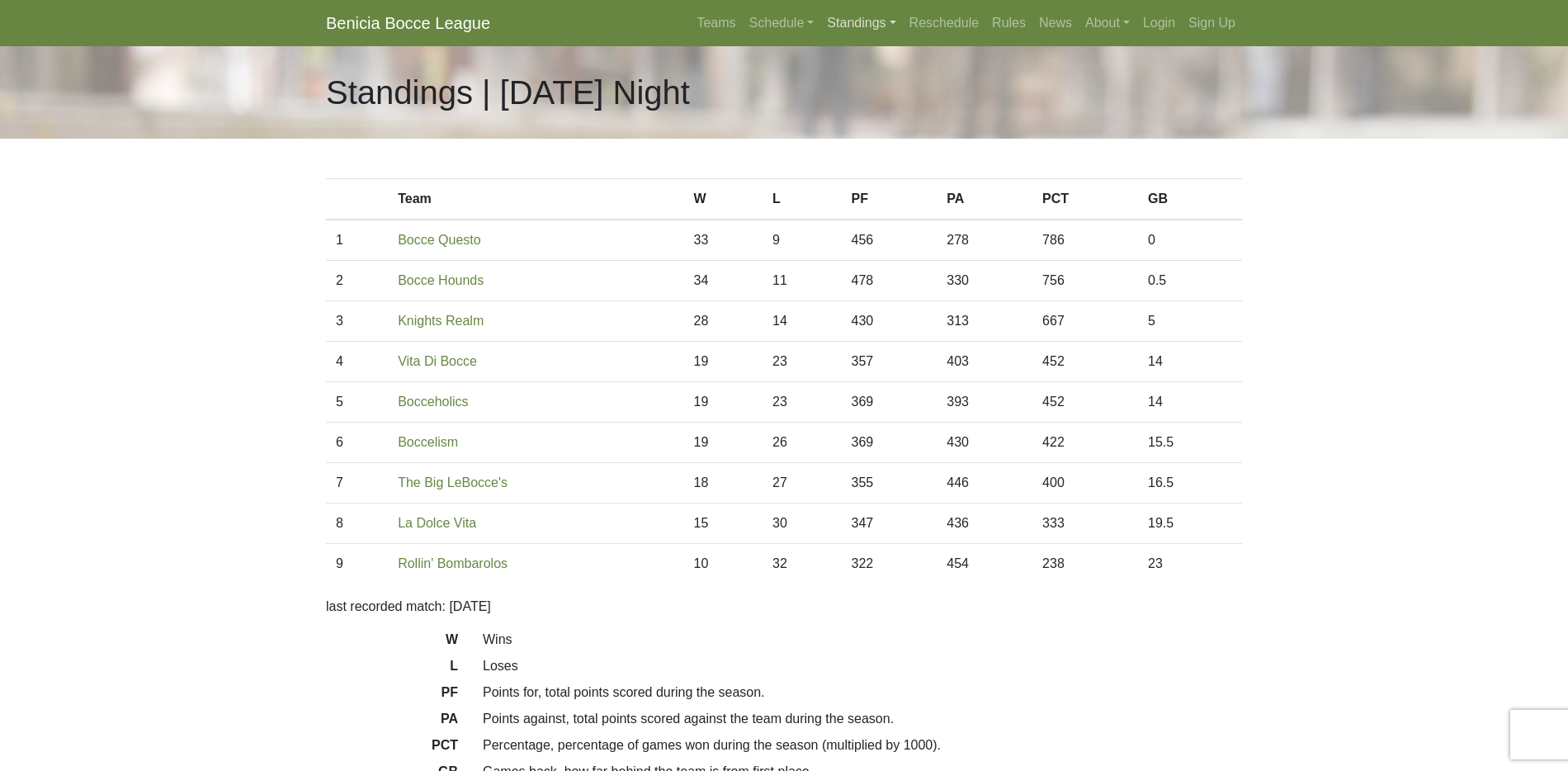
click at [879, 22] on link "Standings" at bounding box center [861, 22] width 81 height 33
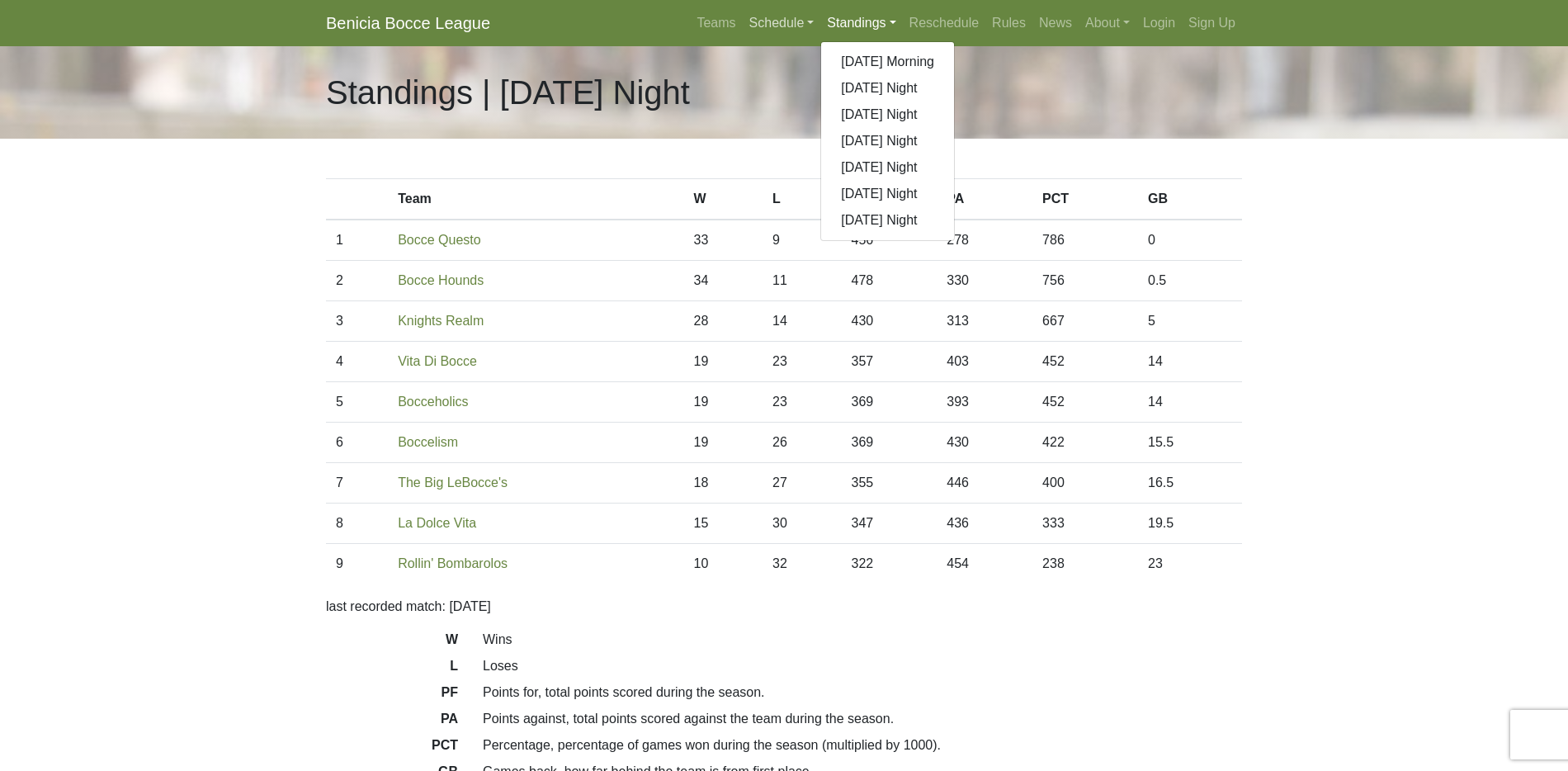
click at [766, 23] on link "Schedule" at bounding box center [782, 22] width 78 height 33
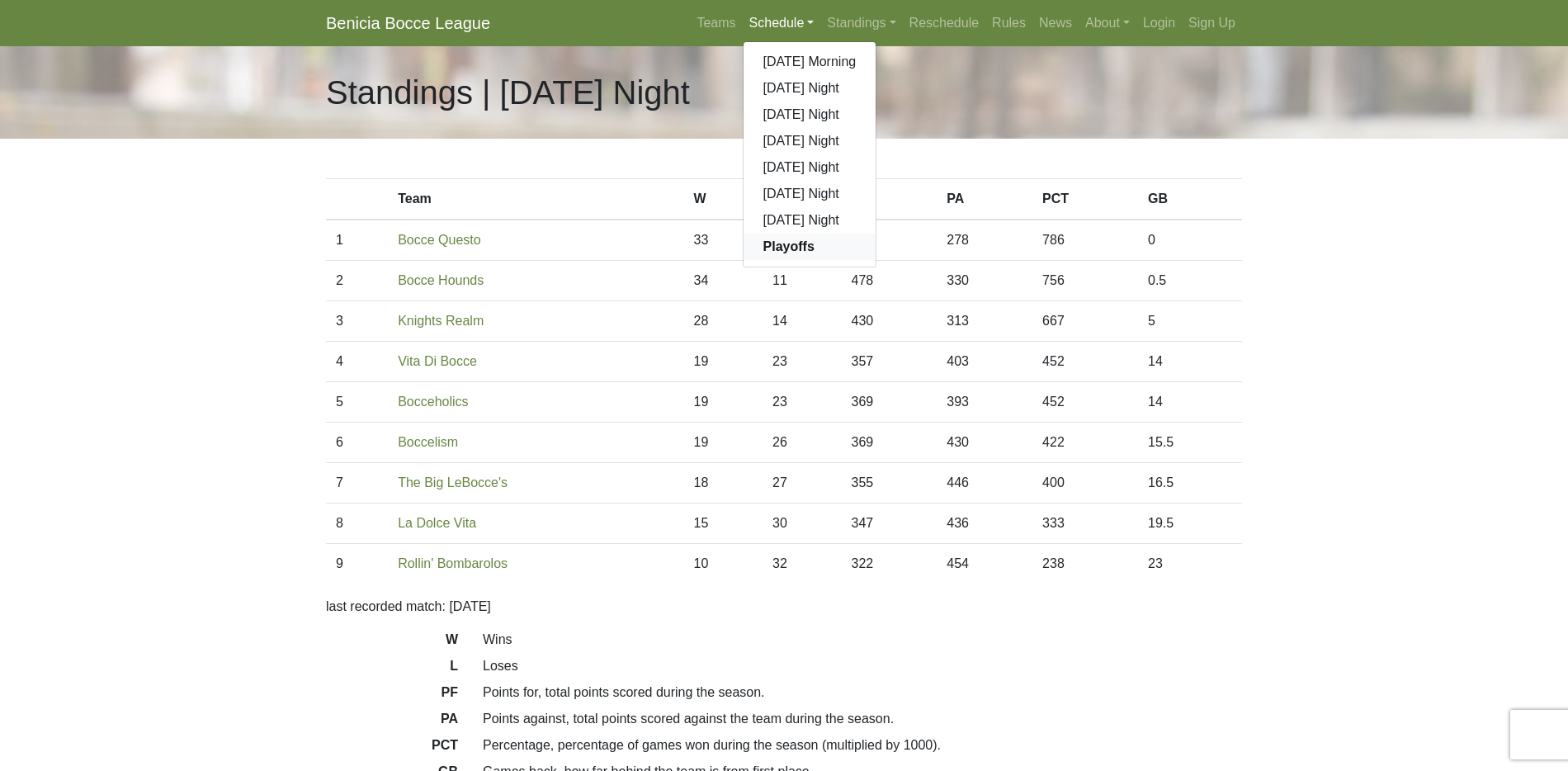
click at [772, 244] on strong "Playoffs" at bounding box center [789, 246] width 51 height 14
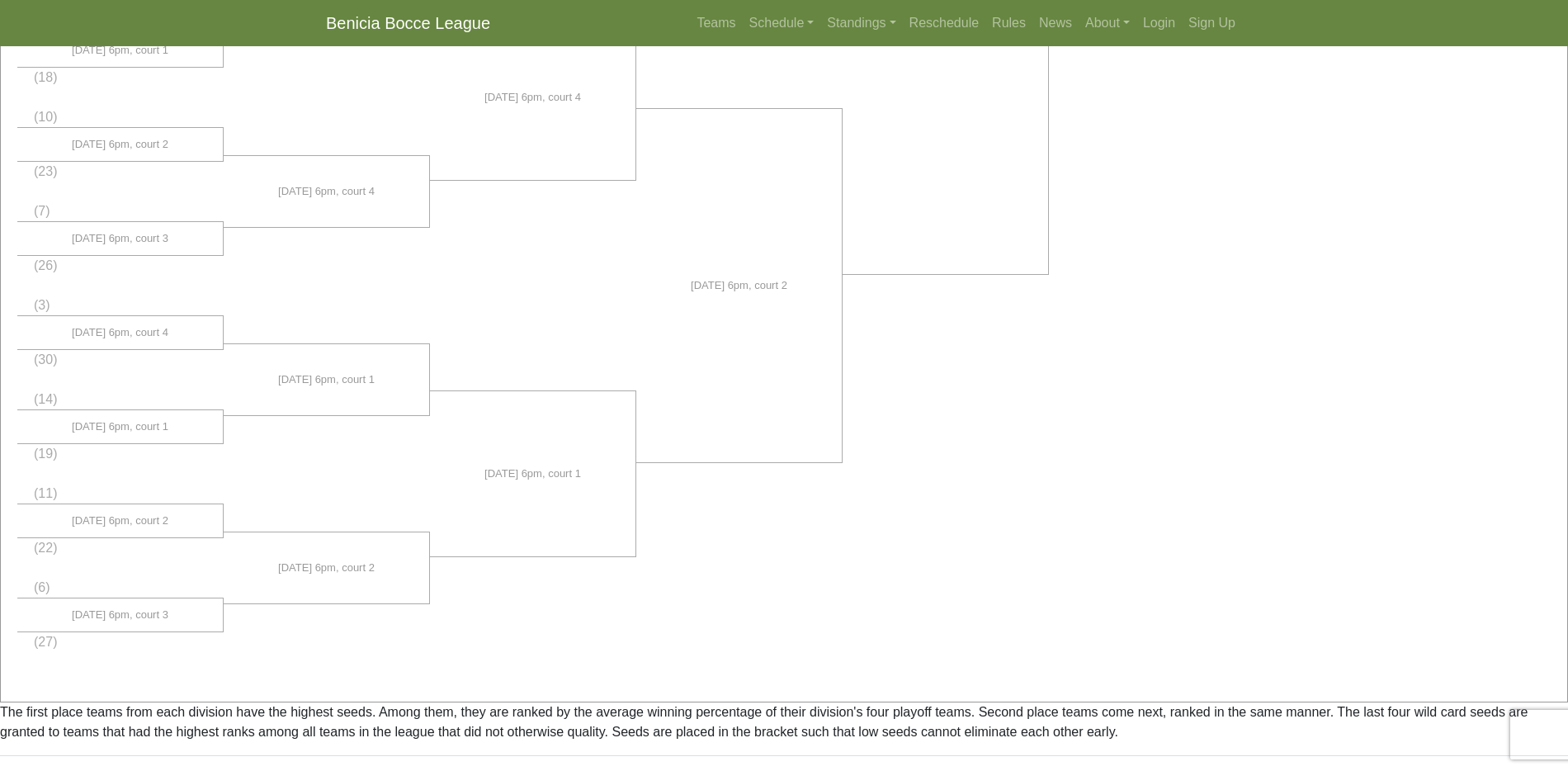
scroll to position [1167, 0]
